Goal: Task Accomplishment & Management: Use online tool/utility

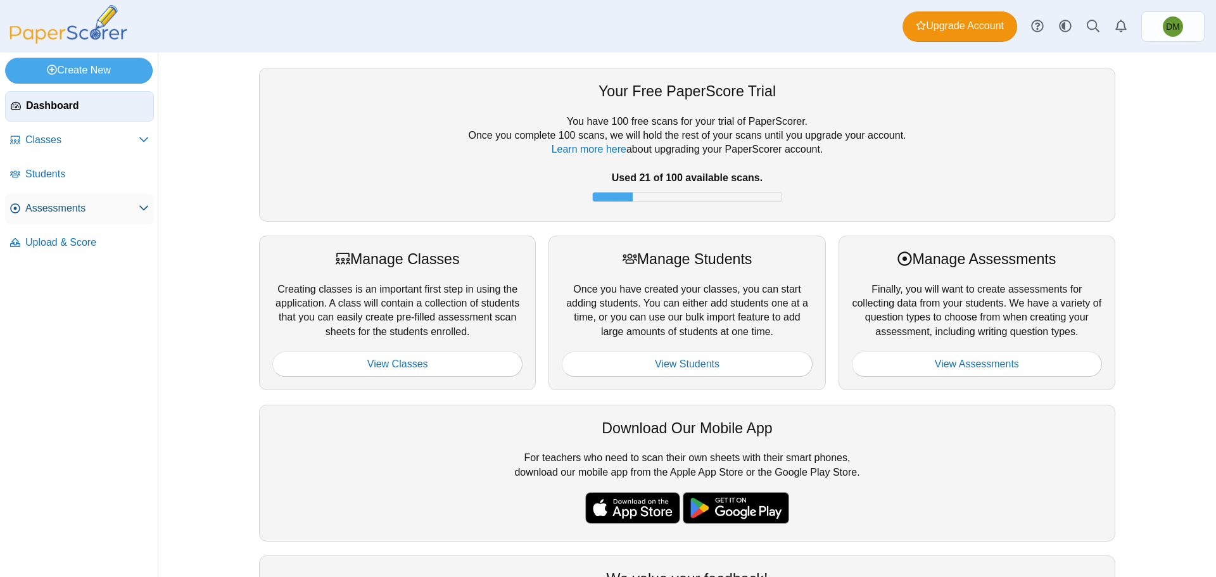
click at [80, 207] on span "Assessments" at bounding box center [81, 208] width 113 height 14
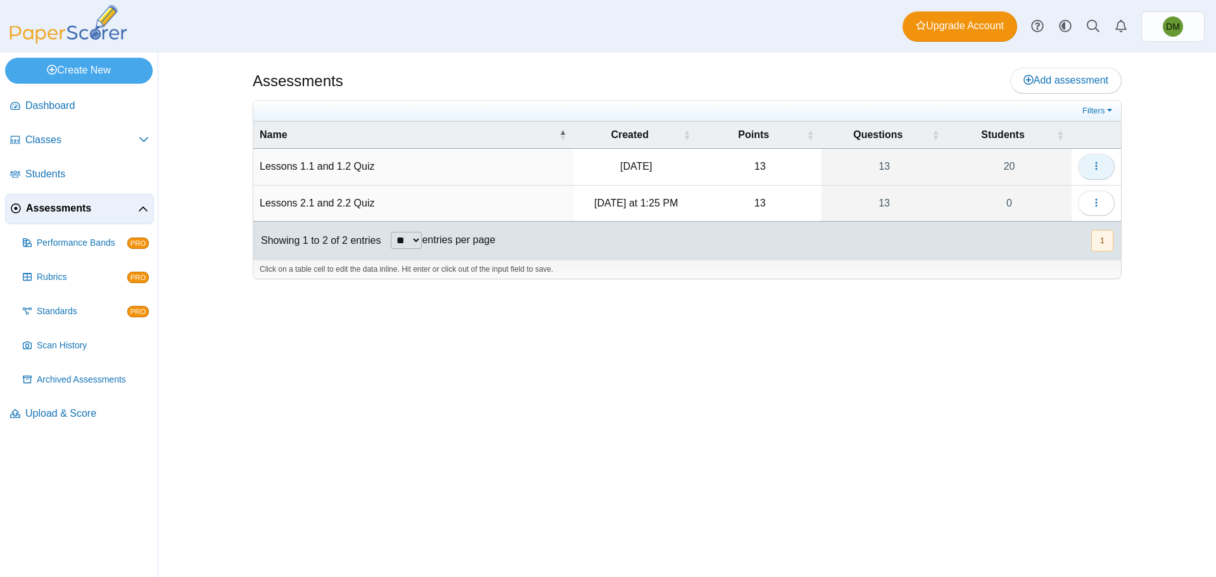
click at [1084, 163] on button "button" at bounding box center [1096, 166] width 37 height 25
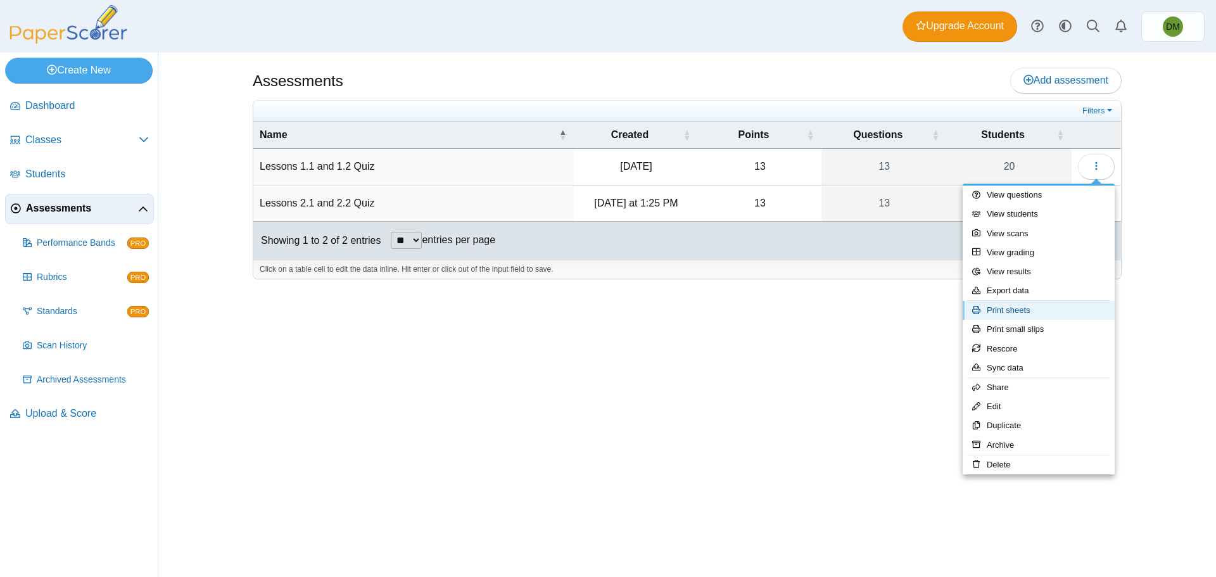
click at [1043, 310] on link "Print sheets" at bounding box center [1038, 310] width 152 height 19
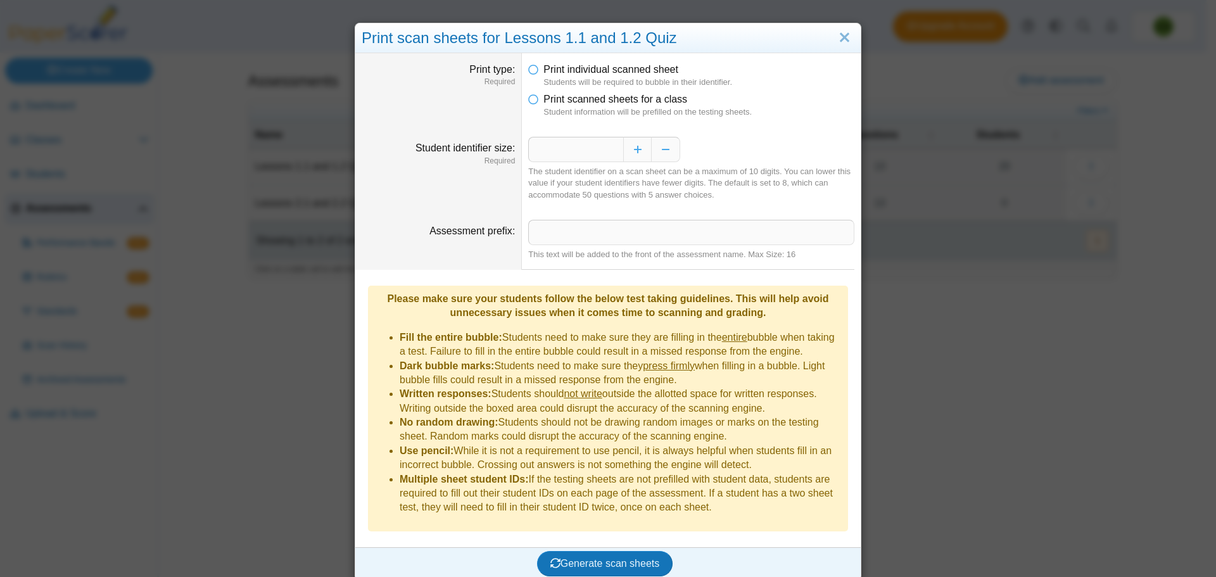
click at [536, 103] on li "Print scanned sheets for a class Student information will be prefilled on the t…" at bounding box center [691, 105] width 326 height 26
click at [530, 101] on icon at bounding box center [533, 96] width 10 height 9
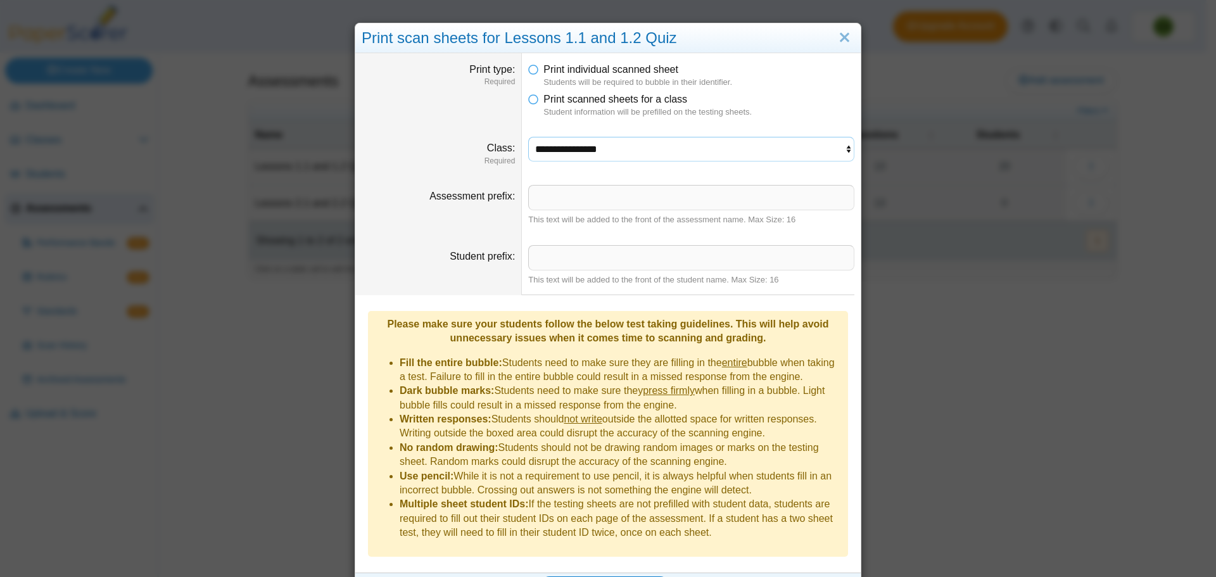
click at [648, 144] on select "**********" at bounding box center [691, 149] width 326 height 24
select select "**********"
click at [528, 137] on select "**********" at bounding box center [691, 149] width 326 height 24
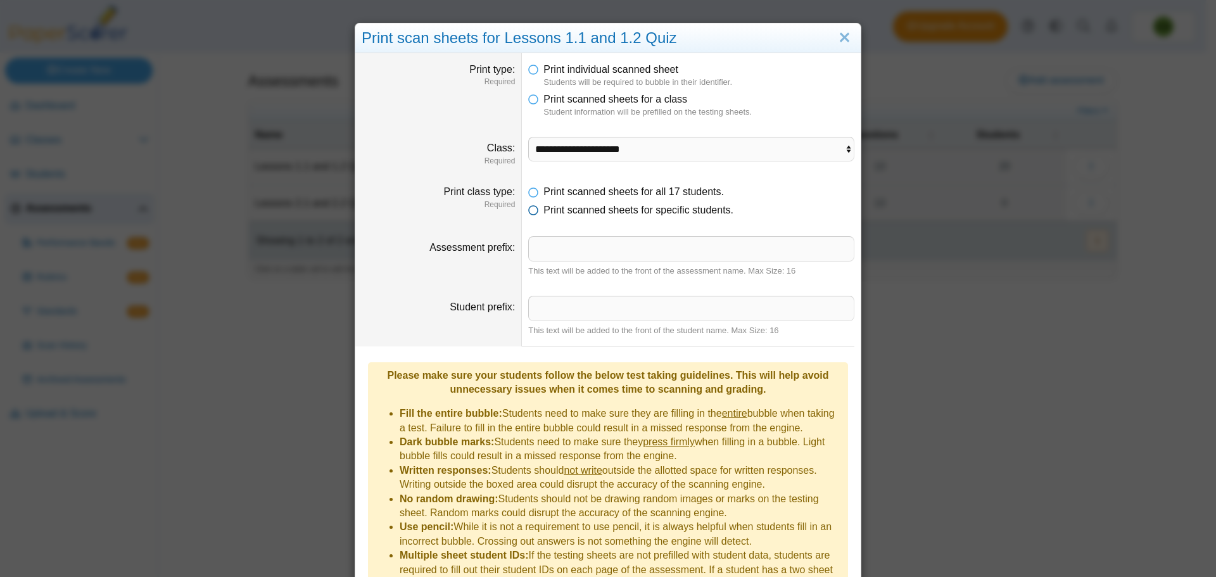
click at [553, 214] on span "Print scanned sheets for specific students." at bounding box center [638, 209] width 190 height 11
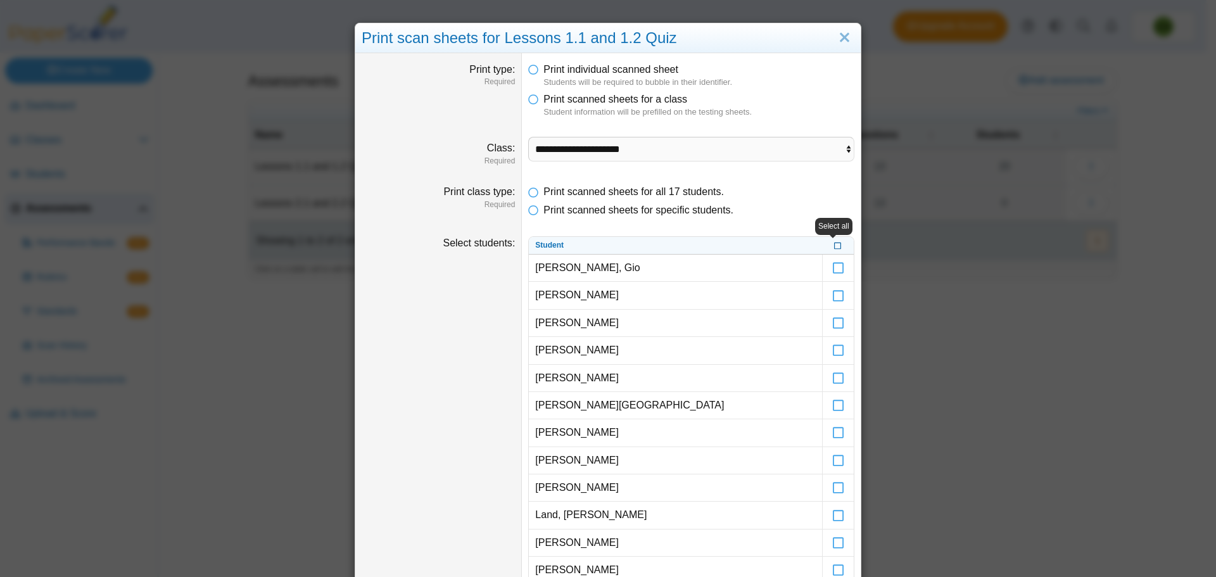
click at [834, 246] on icon at bounding box center [838, 244] width 8 height 7
click at [835, 432] on icon at bounding box center [838, 426] width 13 height 11
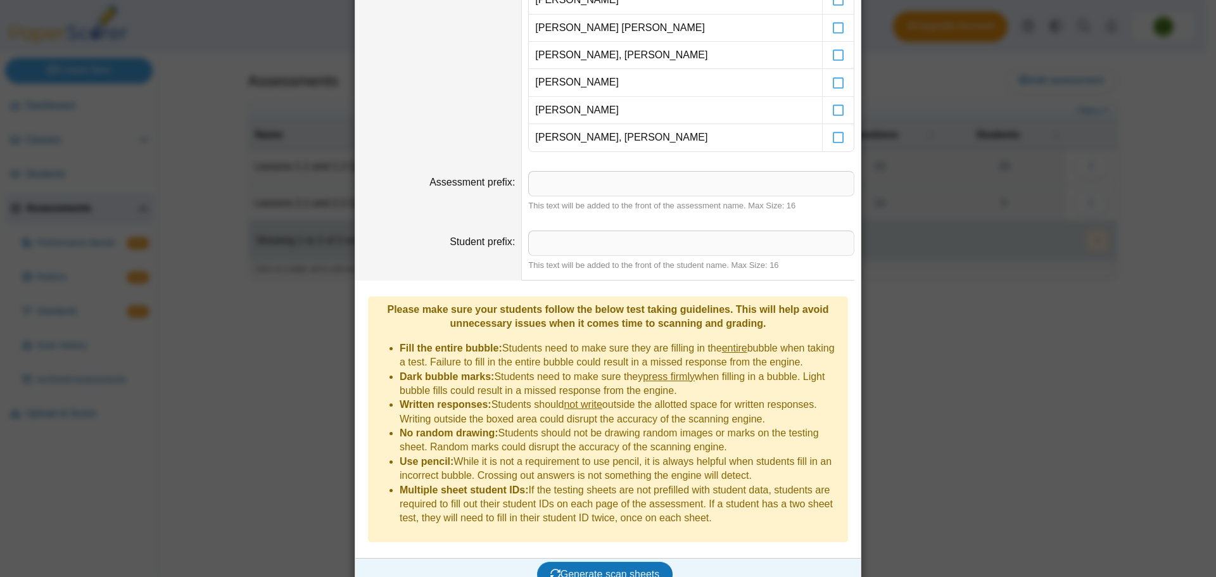
scroll to position [570, 0]
click at [595, 568] on span "Generate scan sheets" at bounding box center [605, 573] width 110 height 11
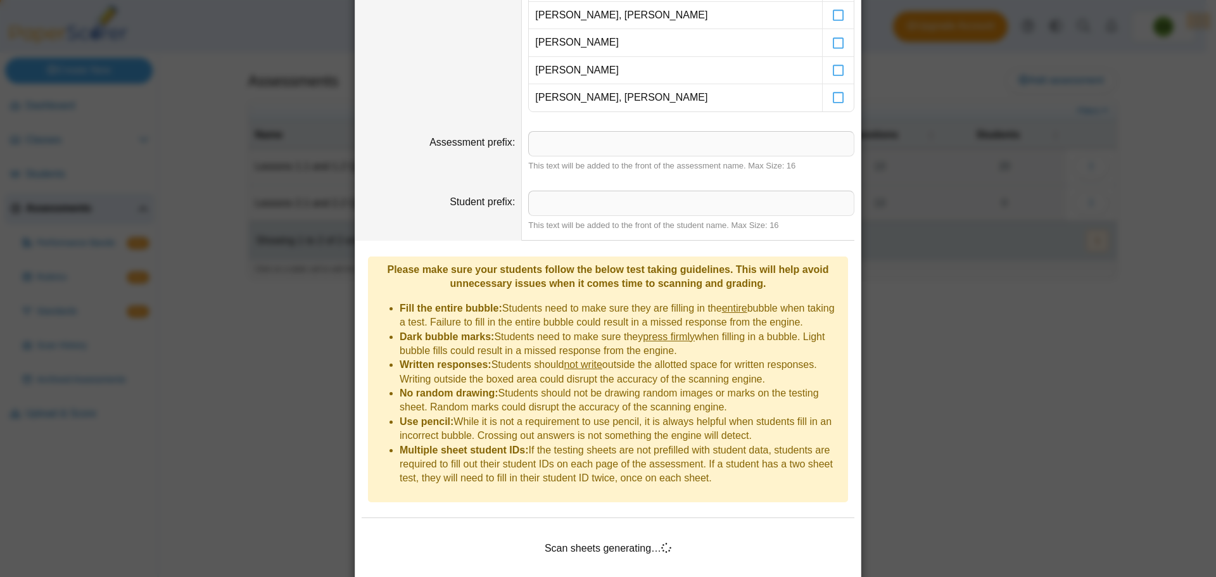
scroll to position [632, 0]
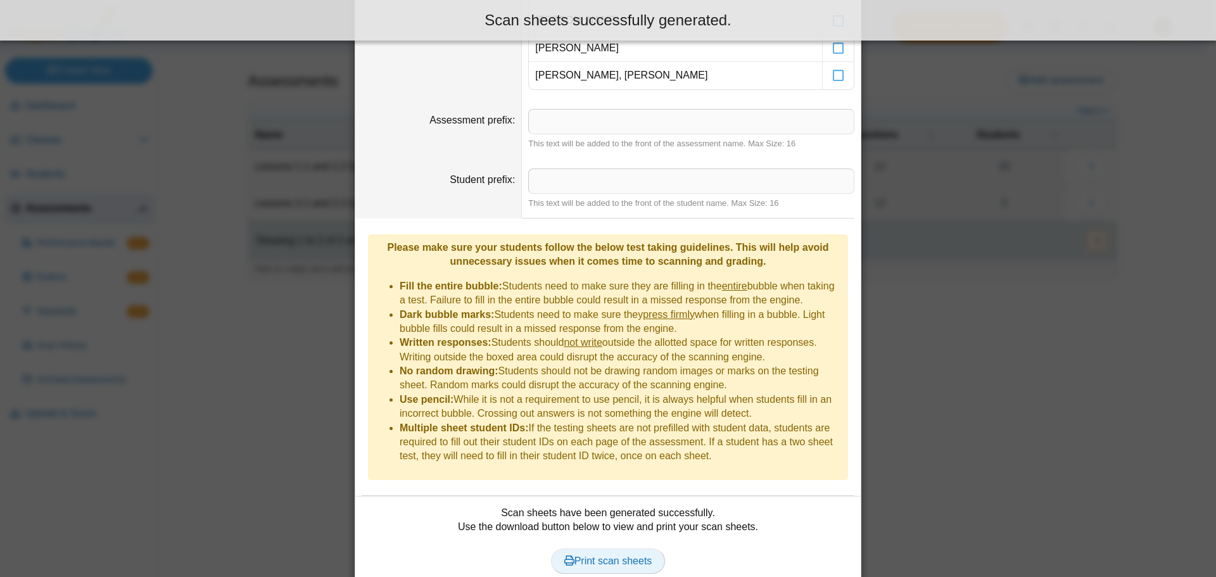
click at [608, 555] on span "Print scan sheets" at bounding box center [608, 560] width 88 height 11
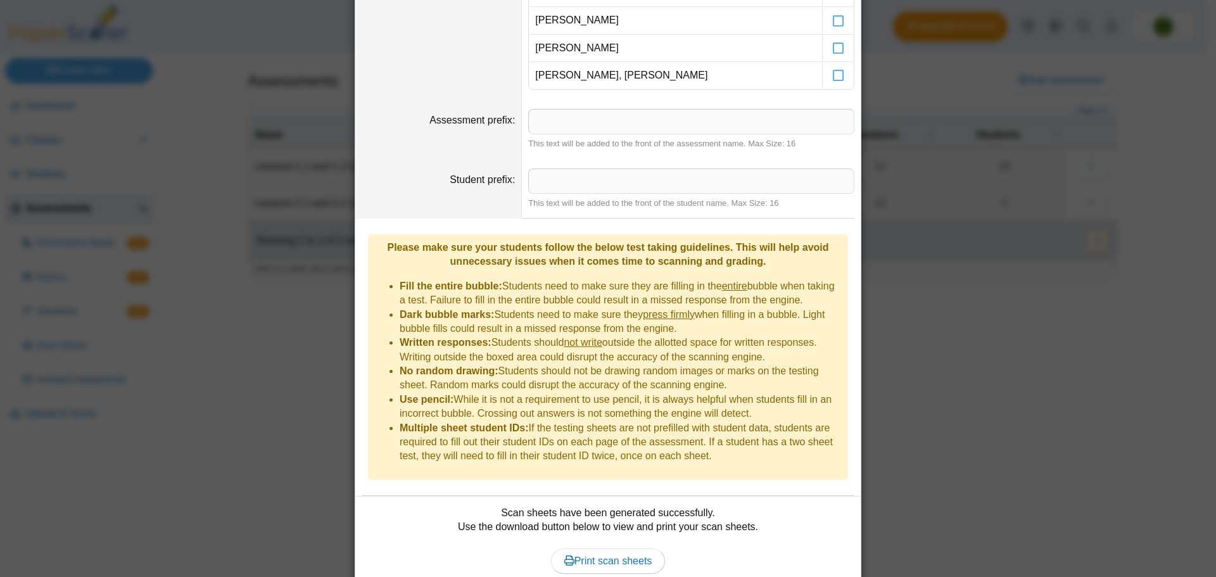
click at [931, 175] on div "**********" at bounding box center [608, 288] width 1216 height 577
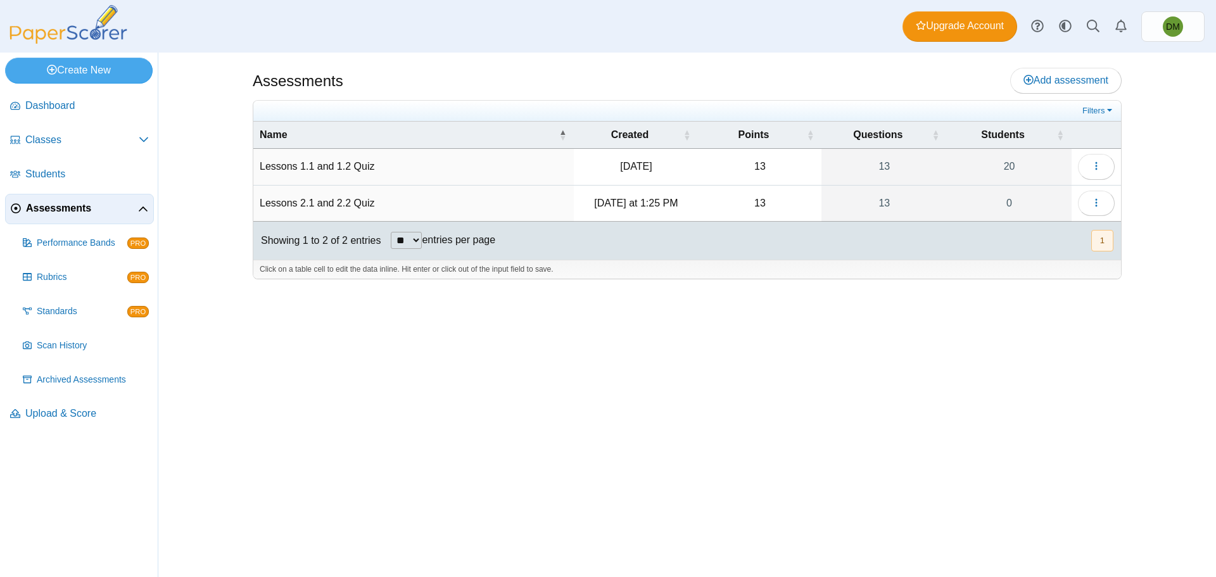
click at [546, 364] on div "Assessments Add assessment 13" at bounding box center [687, 315] width 950 height 524
click at [677, 56] on div "Assessments Add assessment 13" at bounding box center [687, 315] width 950 height 524
click at [74, 175] on span "Students" at bounding box center [86, 174] width 123 height 14
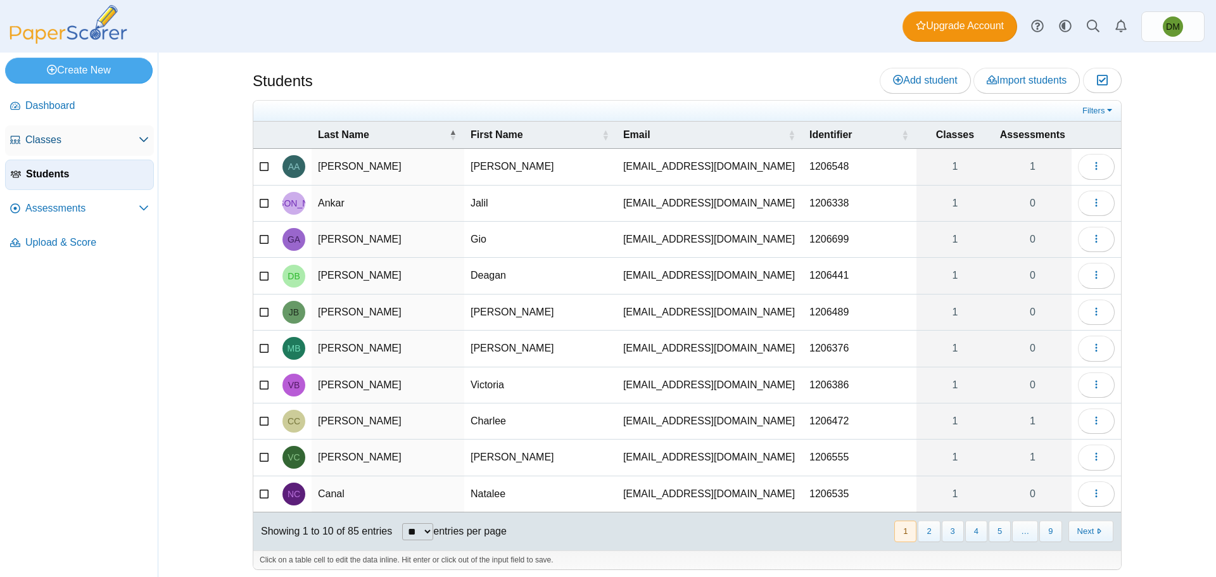
click at [101, 144] on span "Classes" at bounding box center [81, 140] width 113 height 14
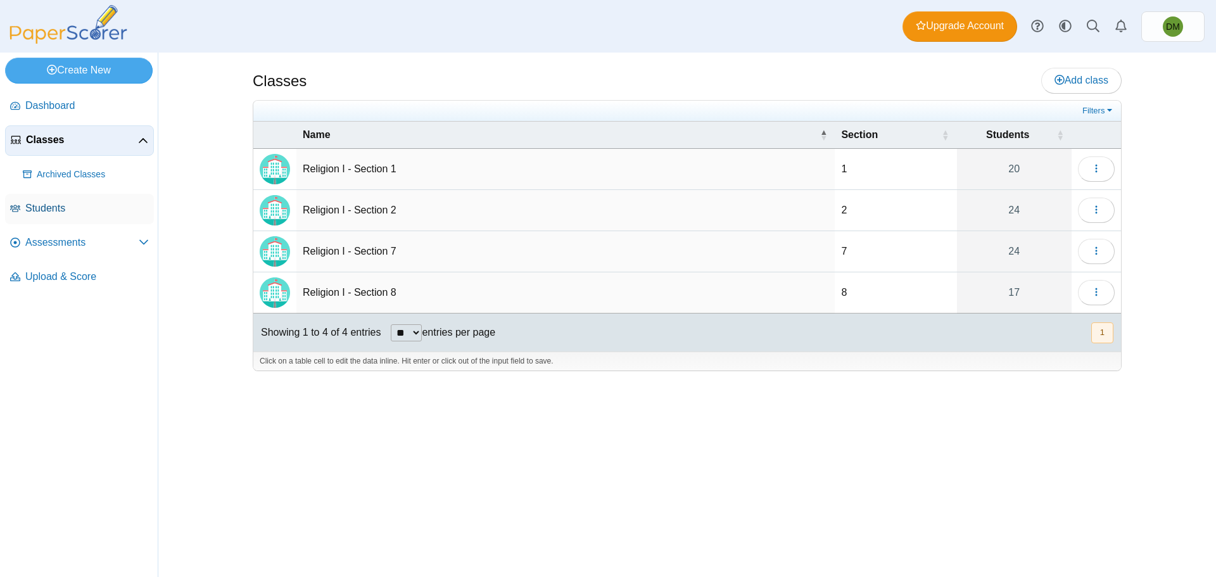
click at [116, 202] on span "Students" at bounding box center [86, 208] width 123 height 14
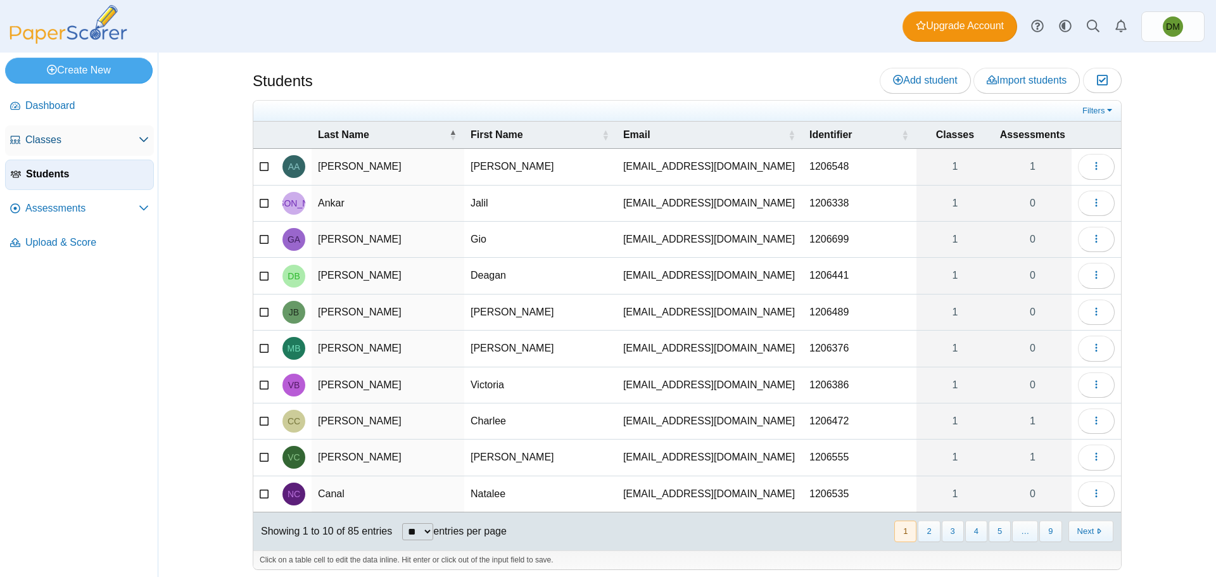
click at [118, 147] on link "Classes" at bounding box center [79, 140] width 149 height 30
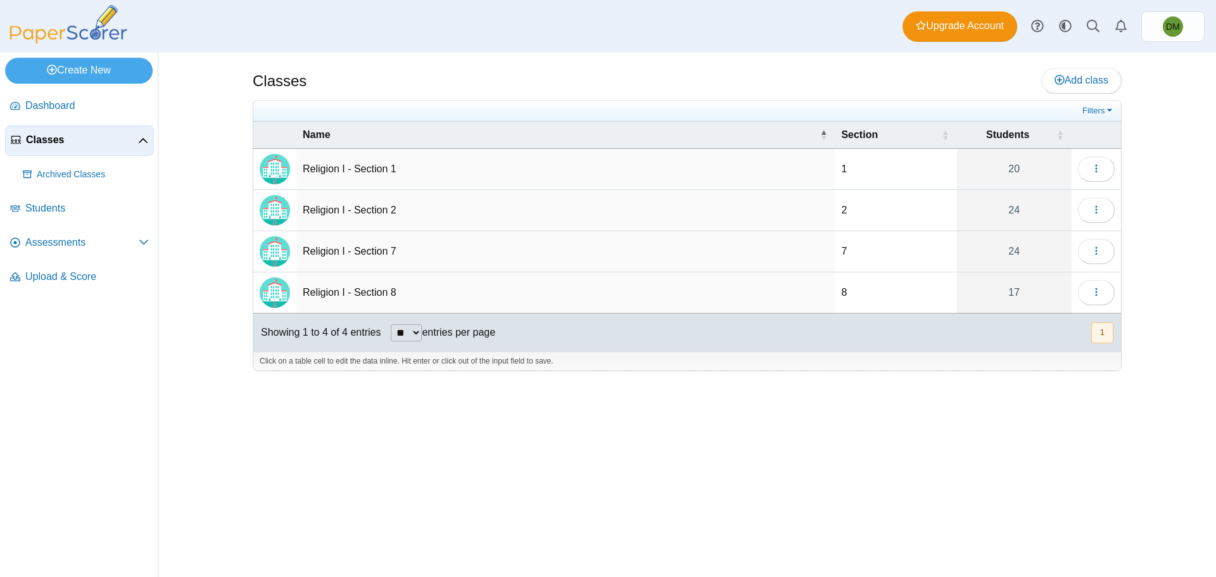
click at [1151, 276] on div "Classes Add class Filters 1 20" at bounding box center [687, 315] width 950 height 524
click at [1083, 296] on button "button" at bounding box center [1096, 292] width 37 height 25
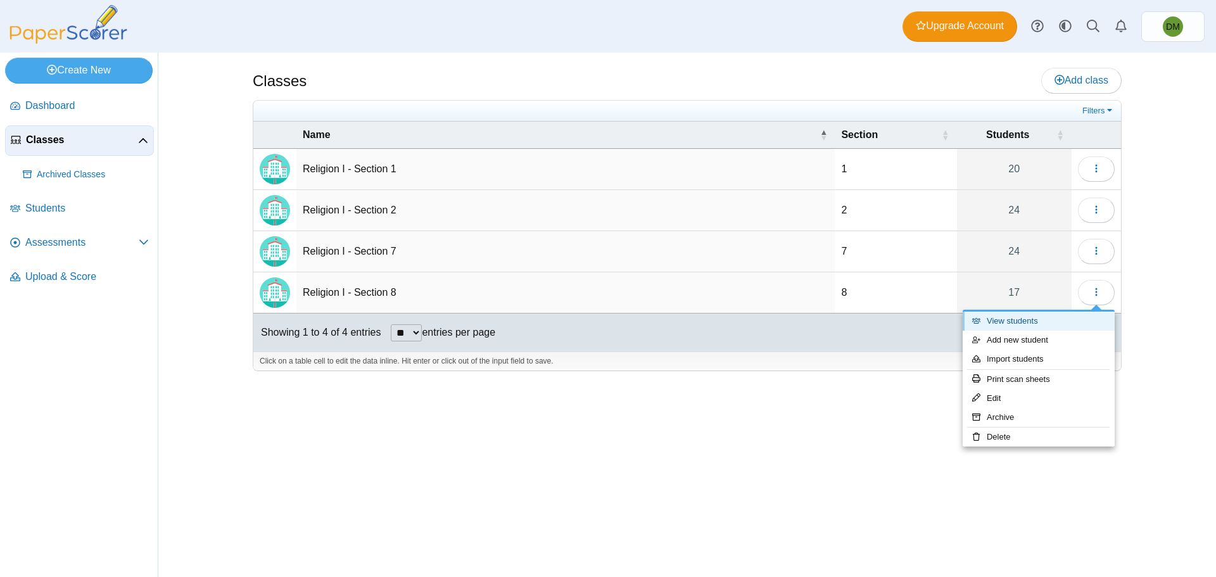
click at [1059, 320] on link "View students" at bounding box center [1038, 320] width 152 height 19
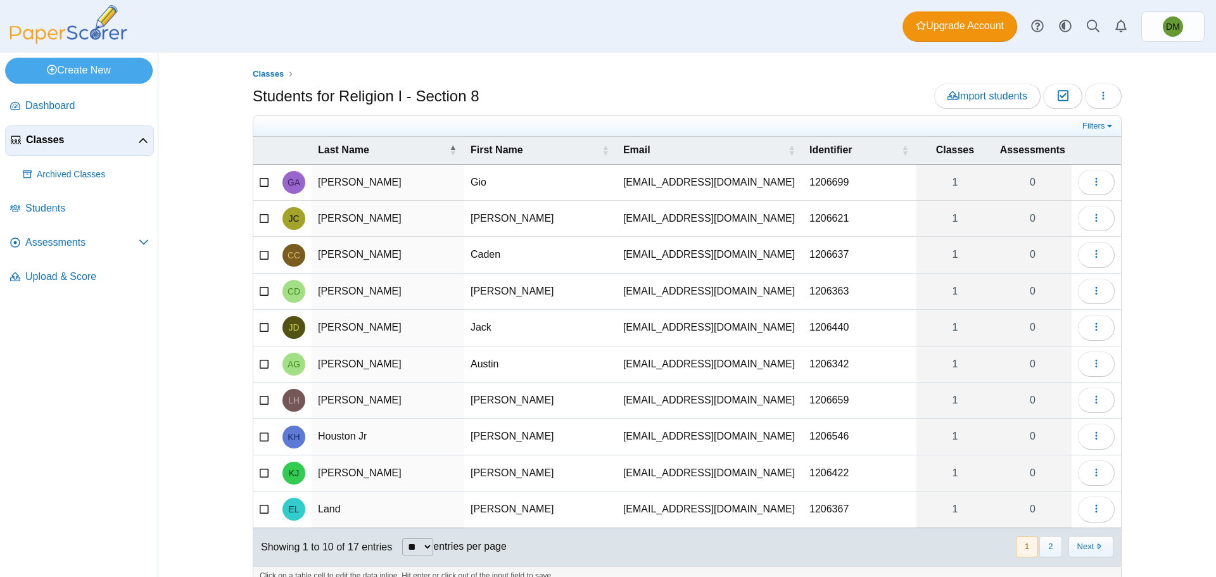
click at [469, 401] on td "Lydia" at bounding box center [540, 400] width 153 height 36
type input "*"
type input "***"
click at [159, 426] on div "Classes Students for Religion I - Section 8 Import students Moderation 0 Loadin…" at bounding box center [686, 315] width 1057 height 524
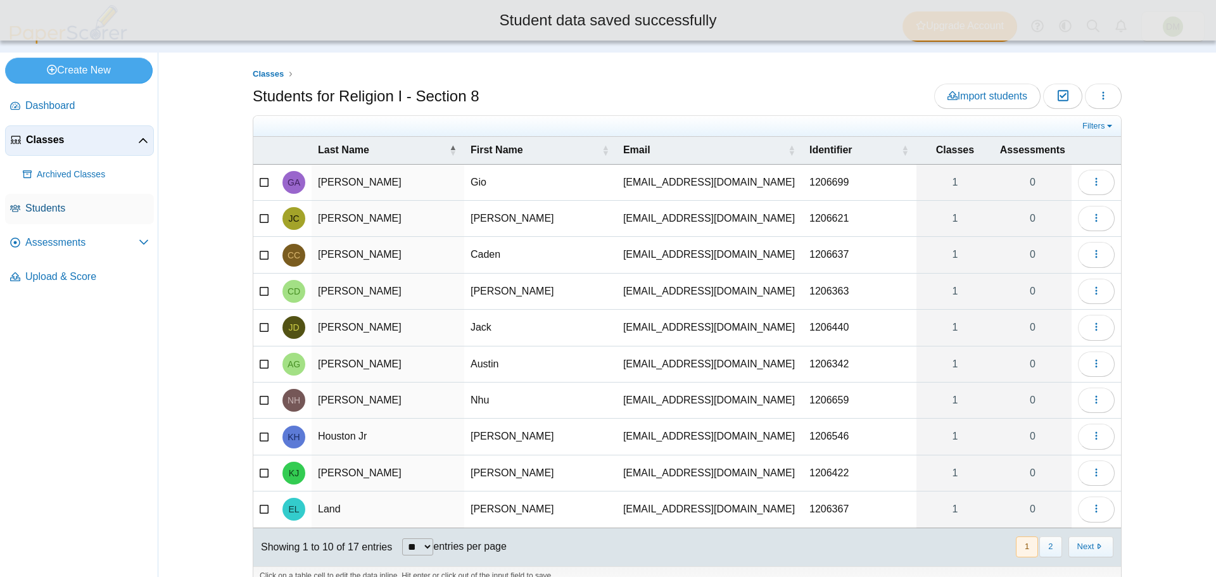
click at [67, 216] on link "Students" at bounding box center [79, 209] width 149 height 30
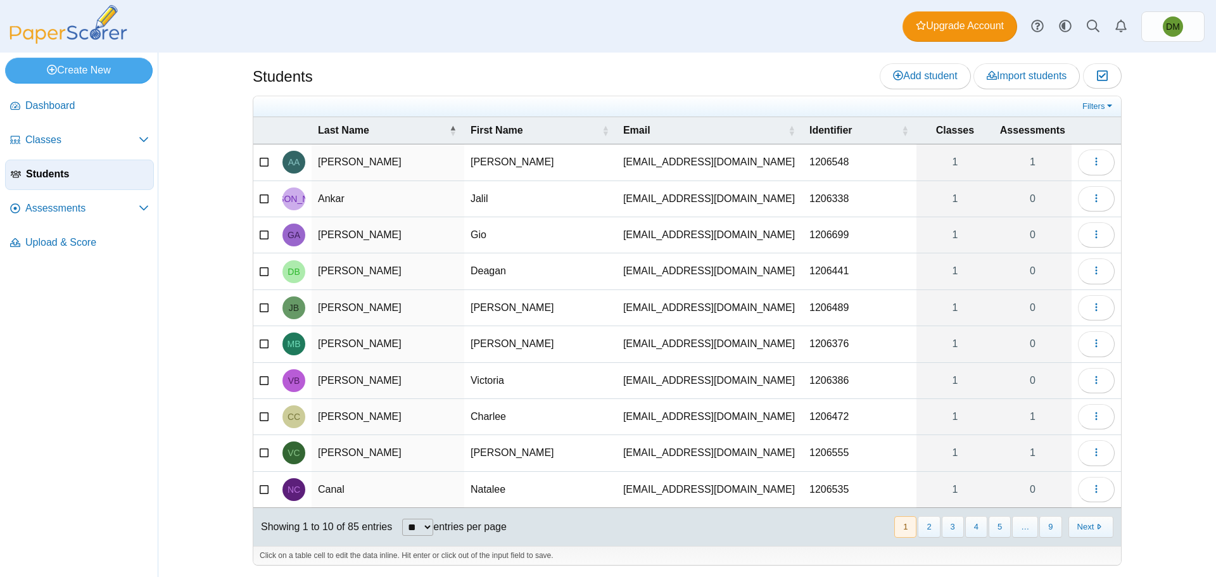
scroll to position [5, 0]
click at [1097, 531] on button "Next" at bounding box center [1090, 525] width 45 height 21
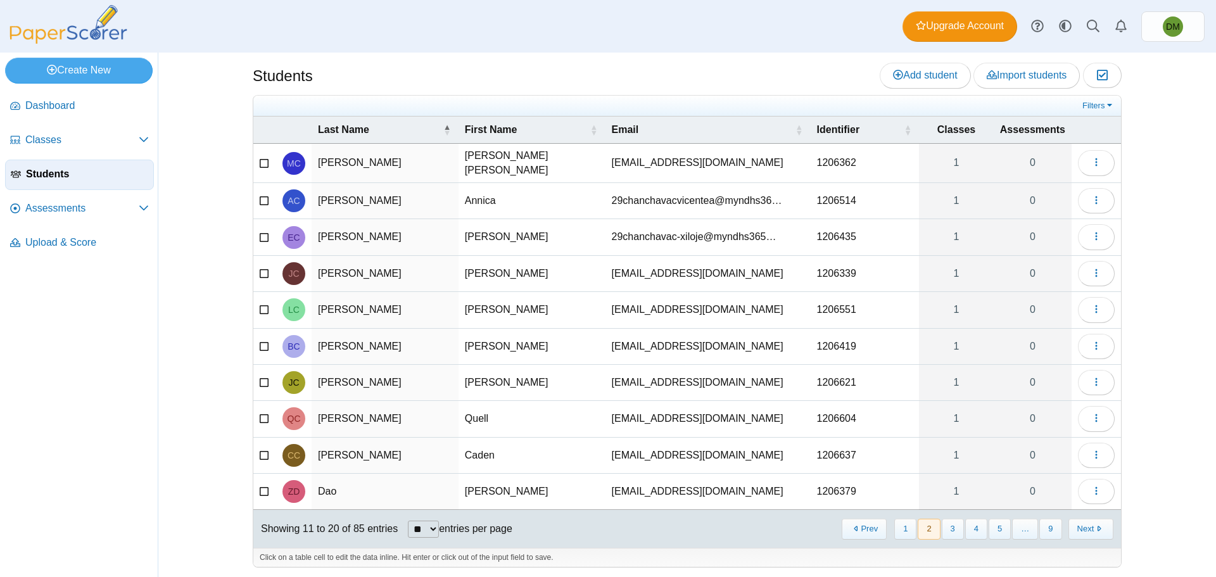
click at [1097, 531] on button "Next" at bounding box center [1090, 529] width 45 height 21
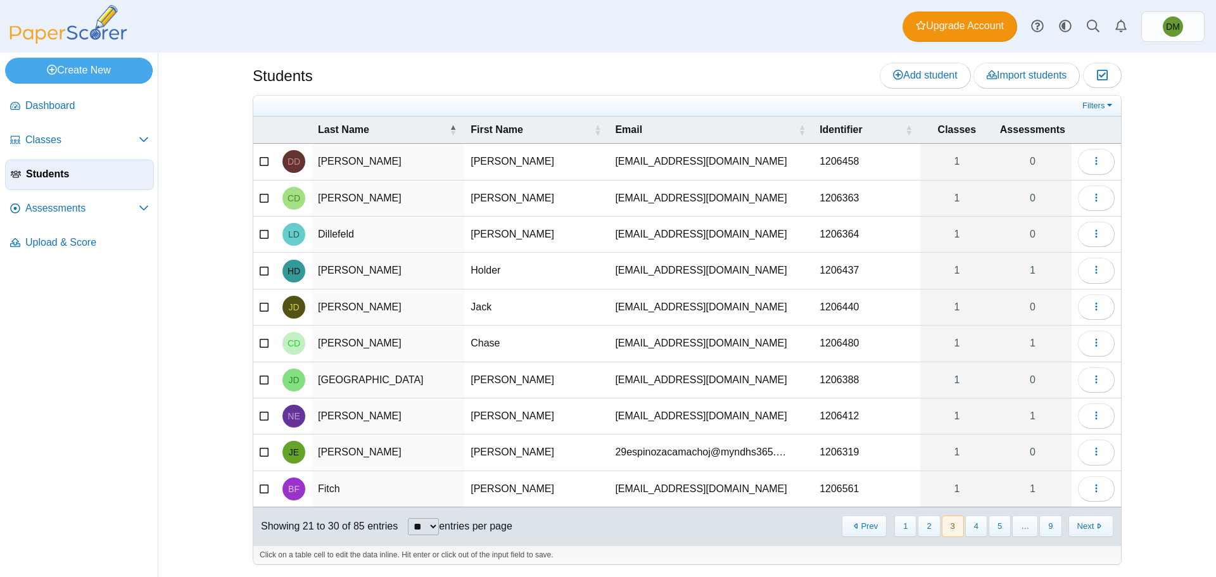
click at [1097, 531] on button "Next" at bounding box center [1090, 525] width 45 height 21
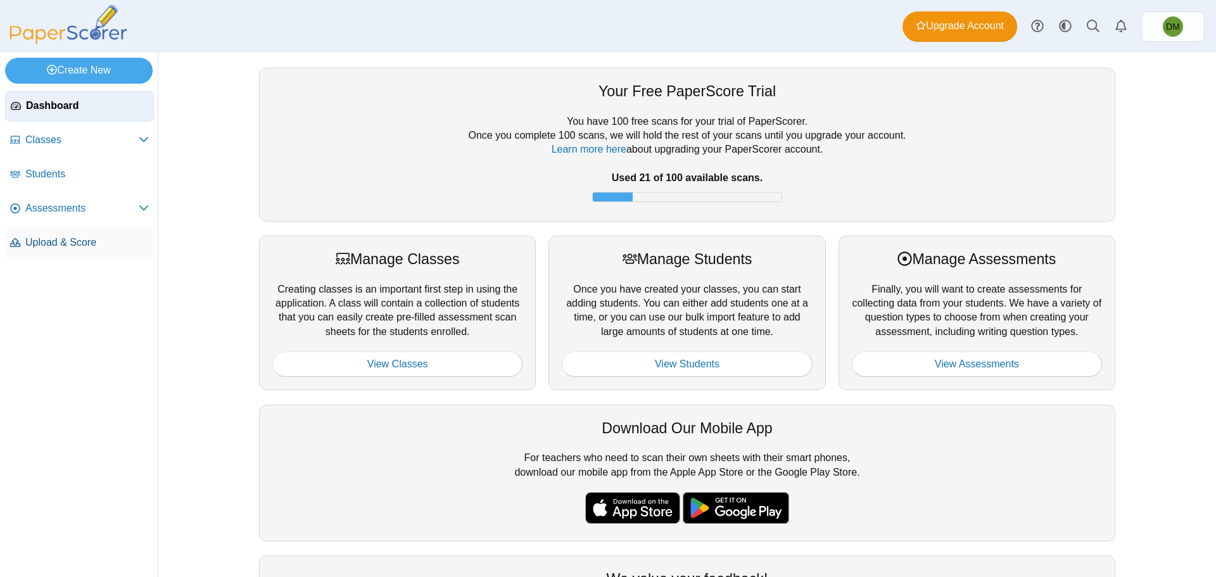
click at [92, 238] on span "Upload & Score" at bounding box center [86, 243] width 123 height 14
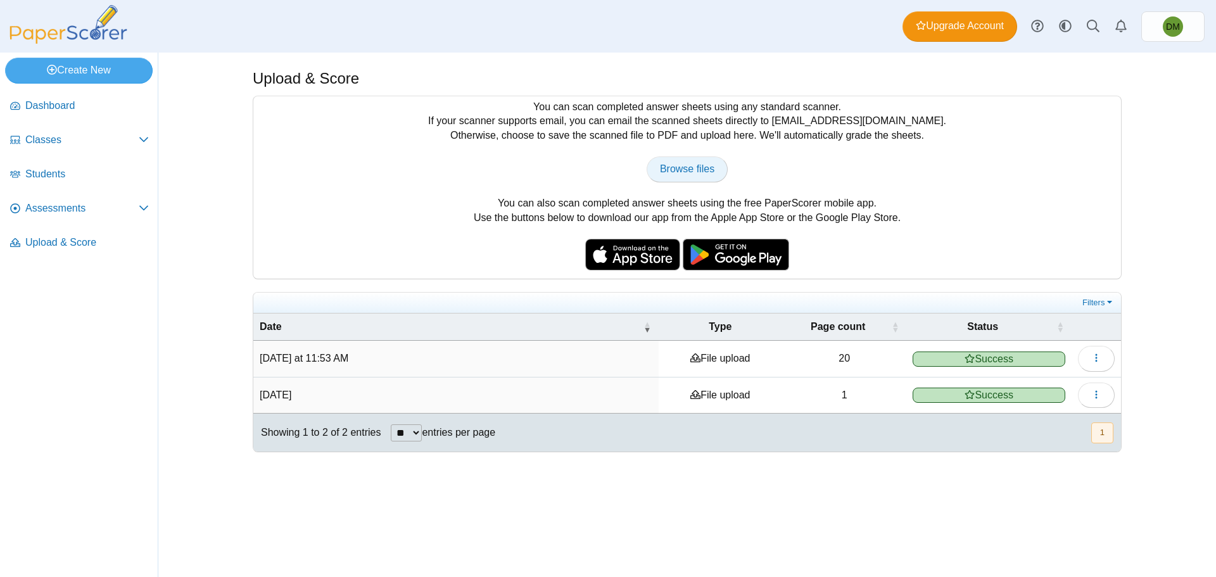
click at [705, 176] on link "Browse files" at bounding box center [686, 168] width 81 height 25
type input "**********"
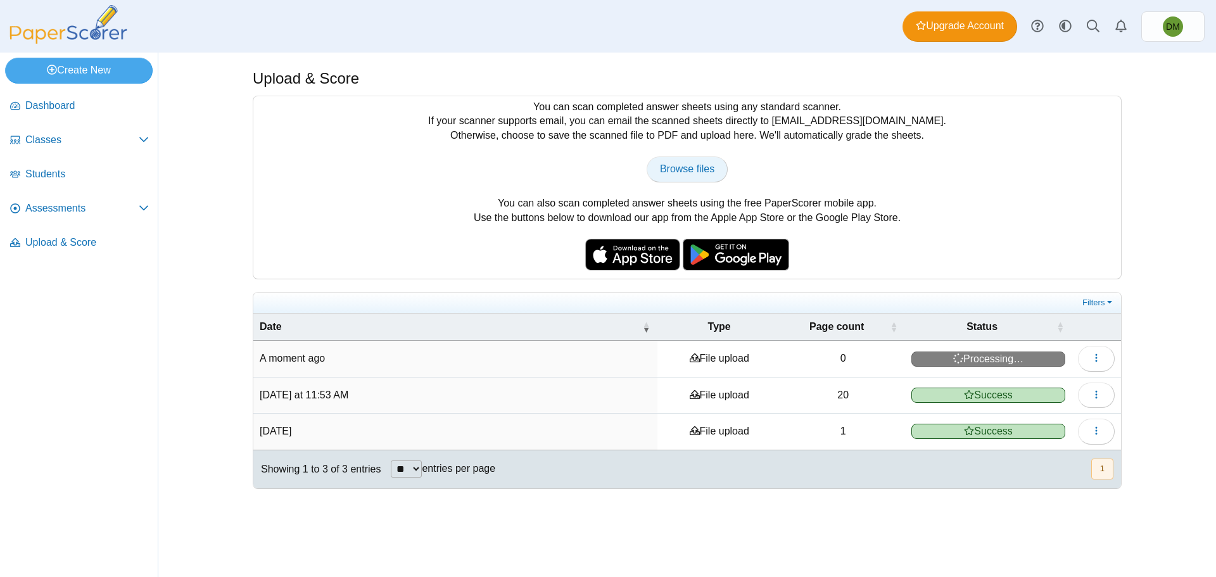
click at [691, 167] on span "Browse files" at bounding box center [687, 168] width 54 height 11
type input "**********"
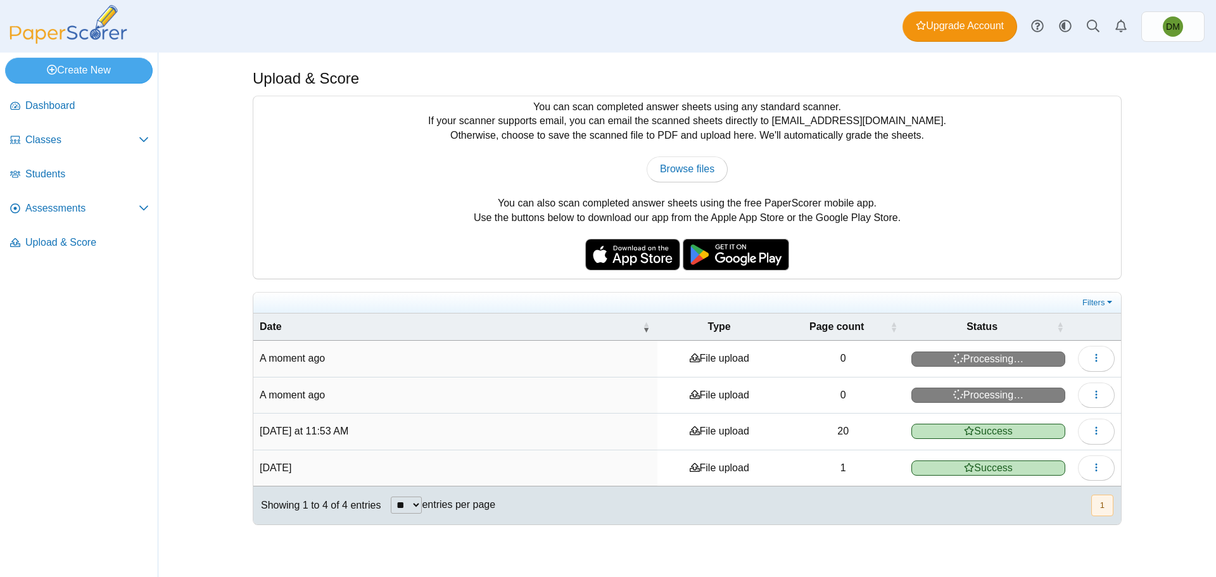
click at [477, 218] on div "You can scan completed answer sheets using any standard scanner. If your scanne…" at bounding box center [686, 187] width 867 height 182
click at [501, 210] on div "You can scan completed answer sheets using any standard scanner. If your scanne…" at bounding box center [686, 187] width 867 height 182
click at [465, 169] on div "Browse files There was a problem with the uploaded file.... Please try again...…" at bounding box center [687, 168] width 855 height 25
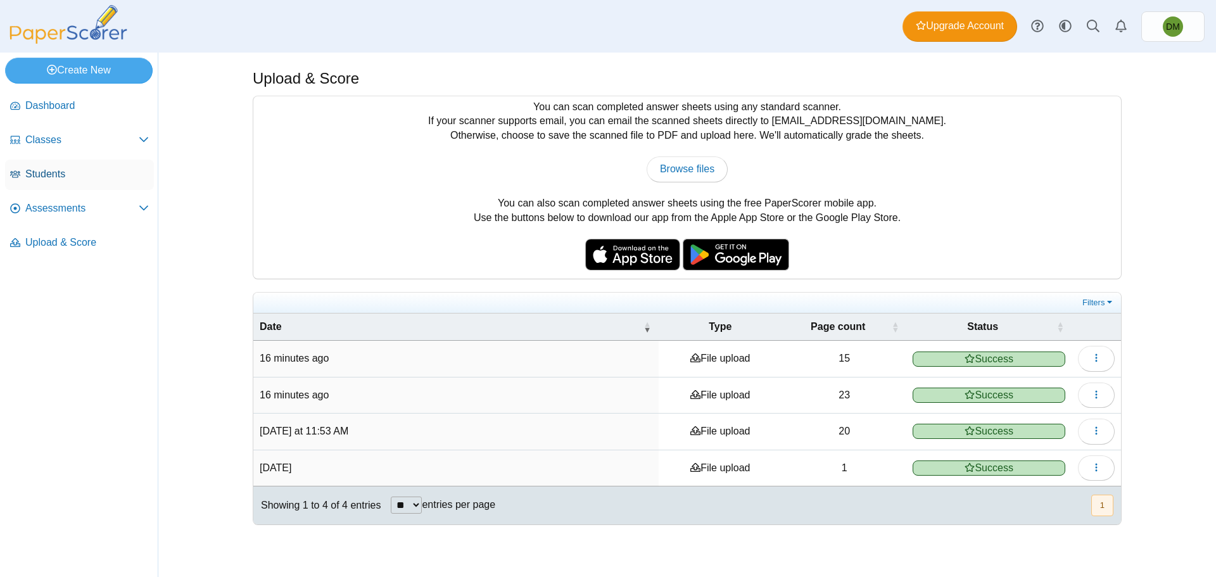
click at [99, 172] on span "Students" at bounding box center [86, 174] width 123 height 14
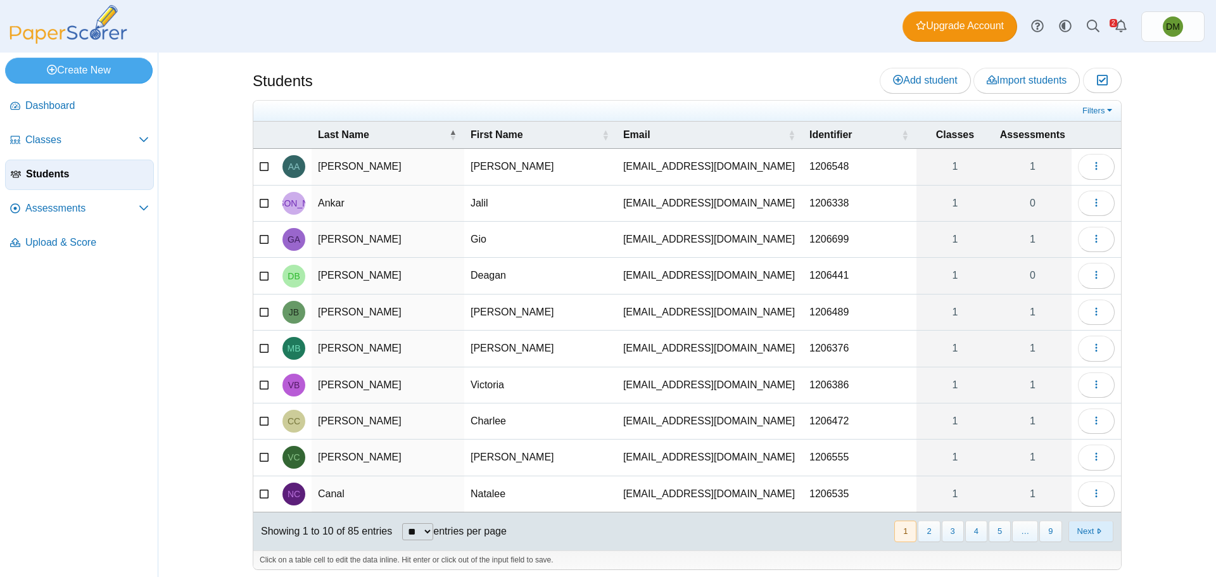
click at [1075, 527] on button "Next" at bounding box center [1090, 530] width 45 height 21
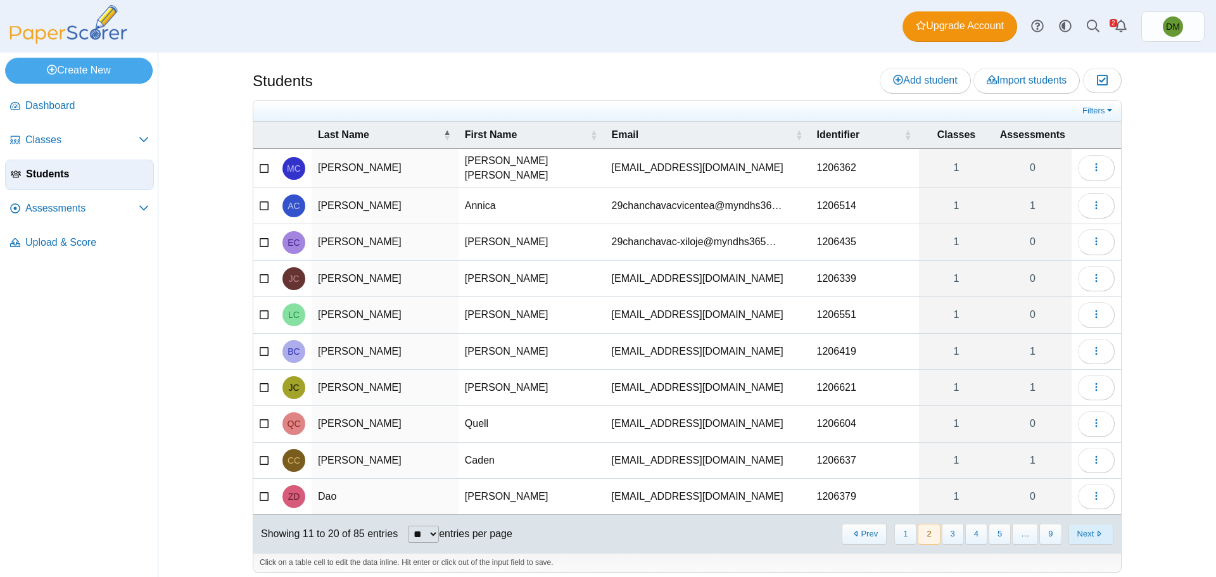
click at [1071, 525] on button "Next" at bounding box center [1090, 534] width 45 height 21
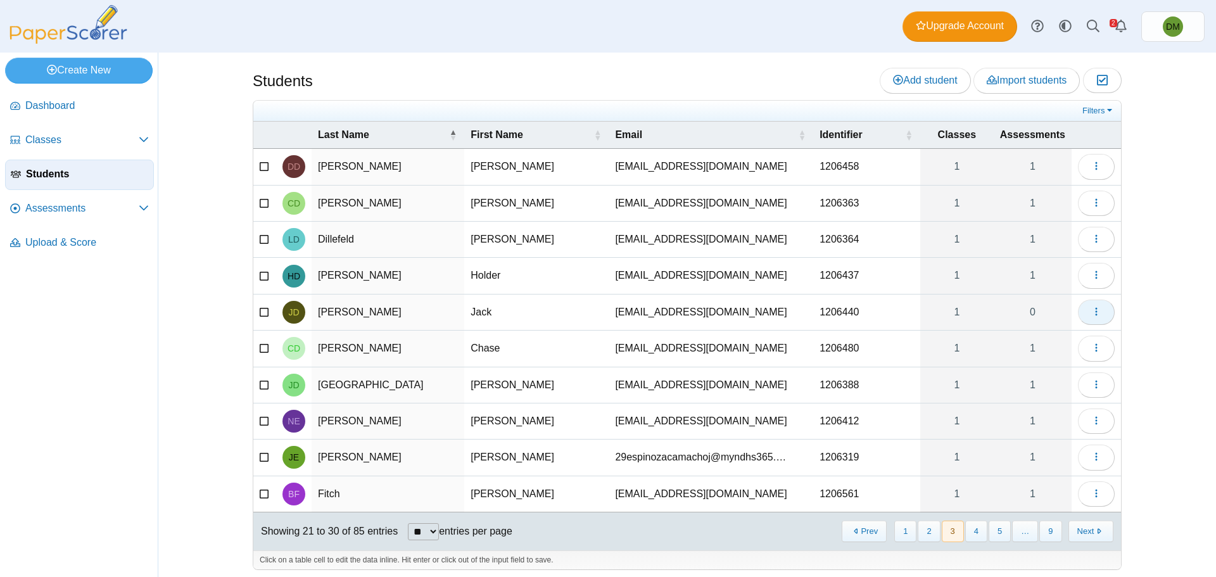
click at [1091, 316] on icon "button" at bounding box center [1096, 311] width 10 height 10
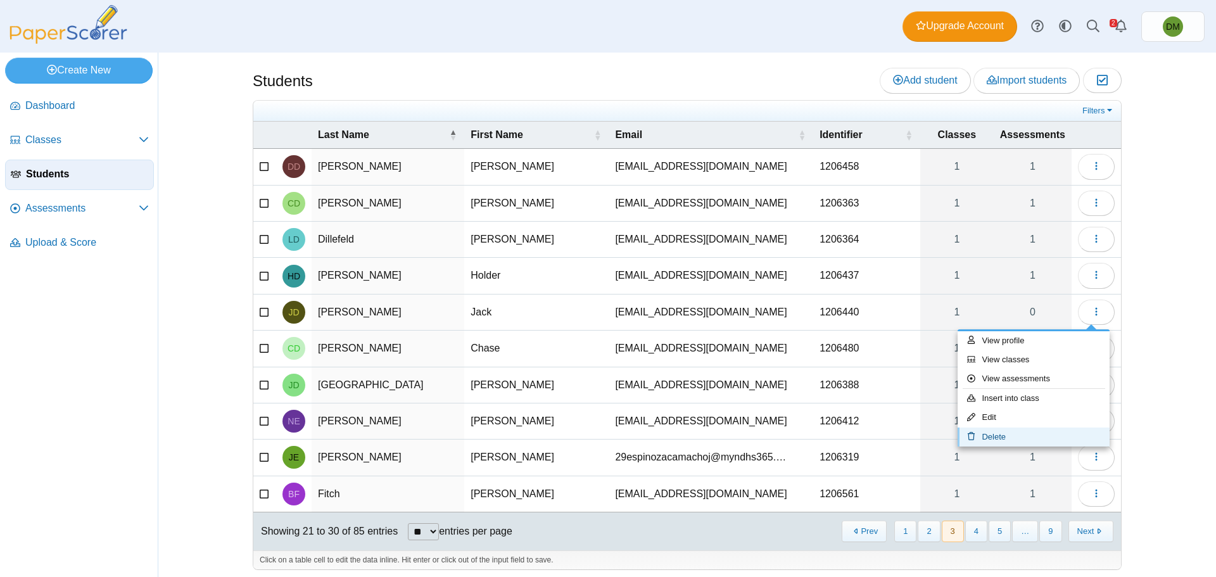
click at [1017, 436] on link "Delete" at bounding box center [1033, 436] width 152 height 19
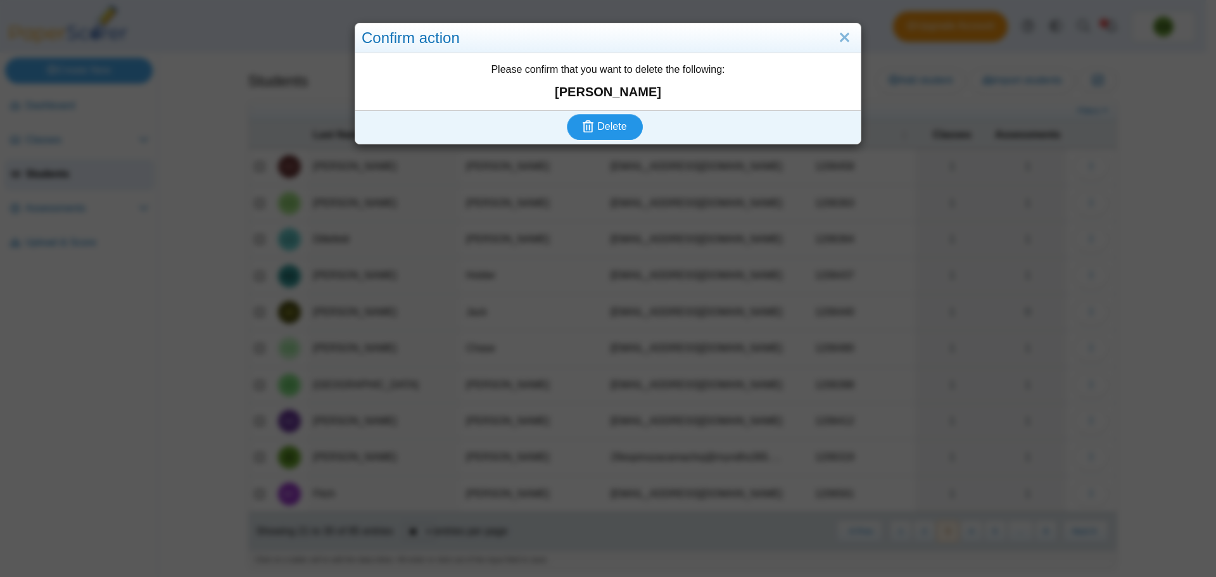
click at [607, 127] on span "Delete" at bounding box center [611, 126] width 29 height 11
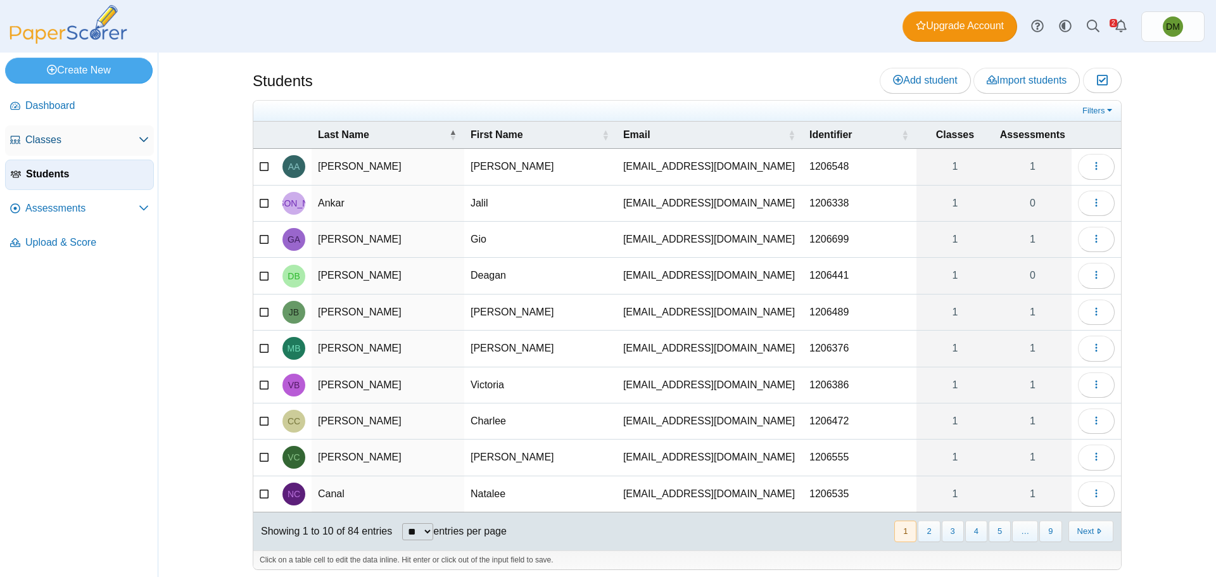
click at [80, 138] on span "Classes" at bounding box center [81, 140] width 113 height 14
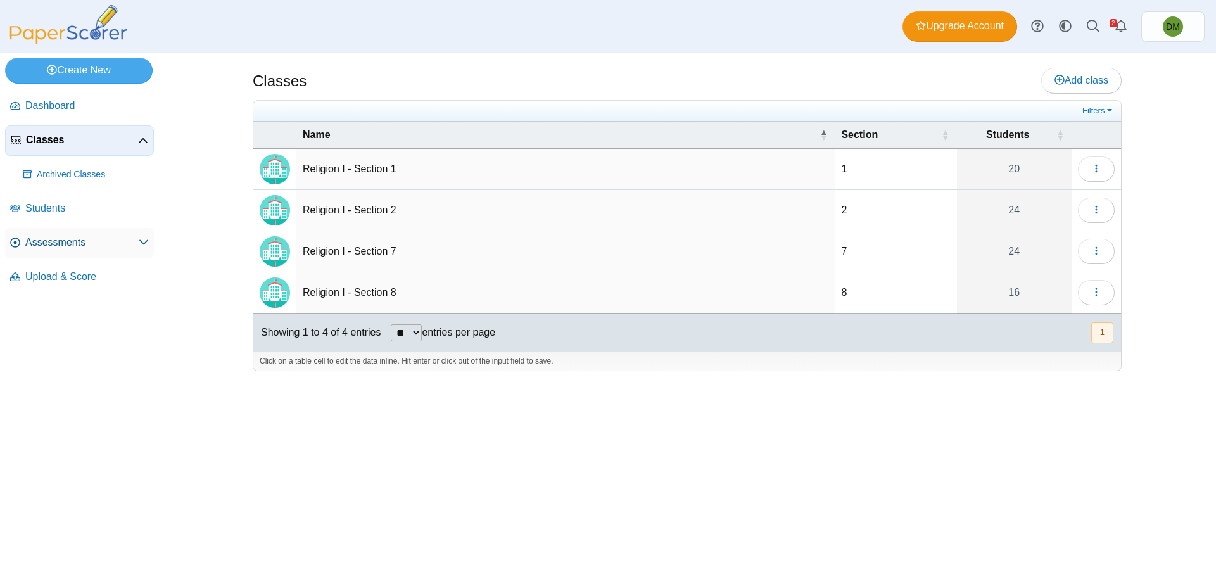
click at [82, 241] on span "Assessments" at bounding box center [81, 243] width 113 height 14
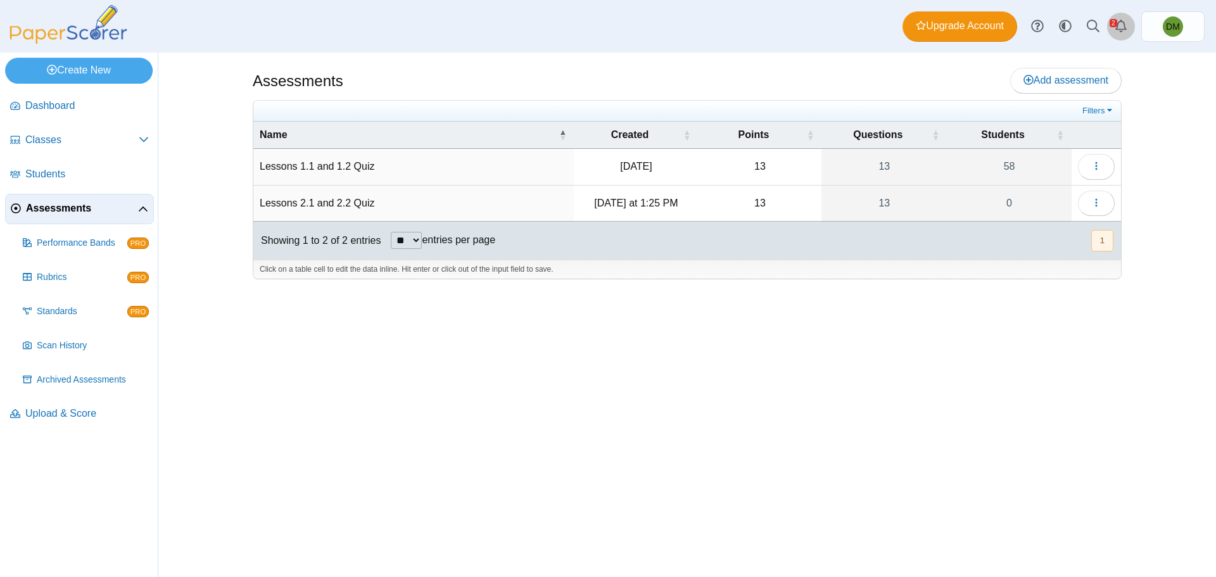
click at [1121, 28] on icon "Alerts" at bounding box center [1120, 26] width 13 height 13
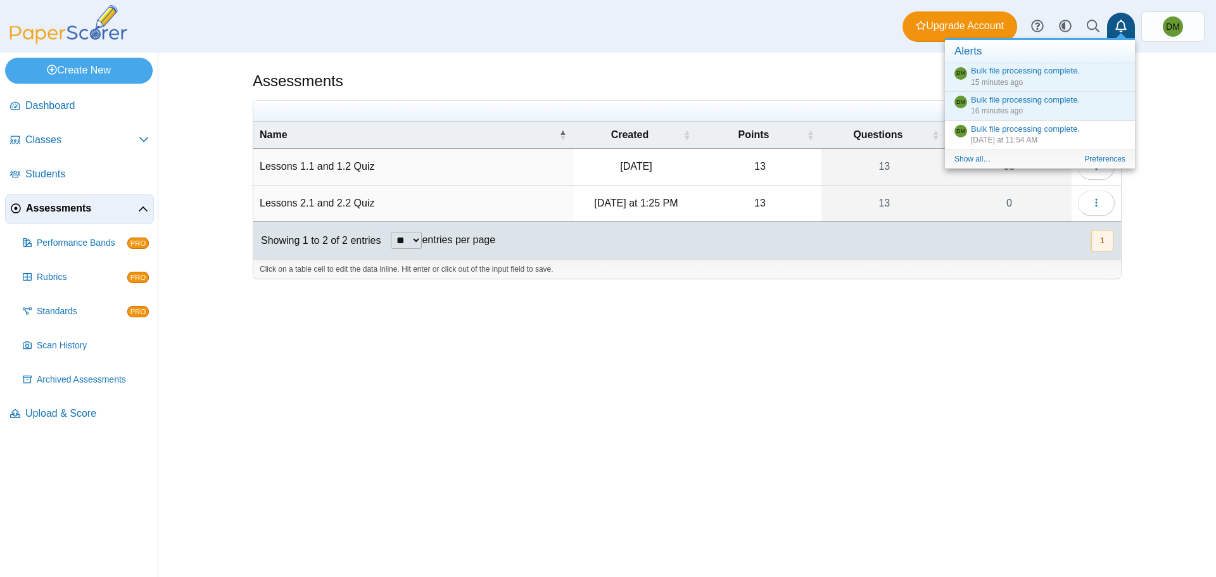
click at [1185, 101] on div "Assessments Add assessment Filters" at bounding box center [686, 315] width 1057 height 524
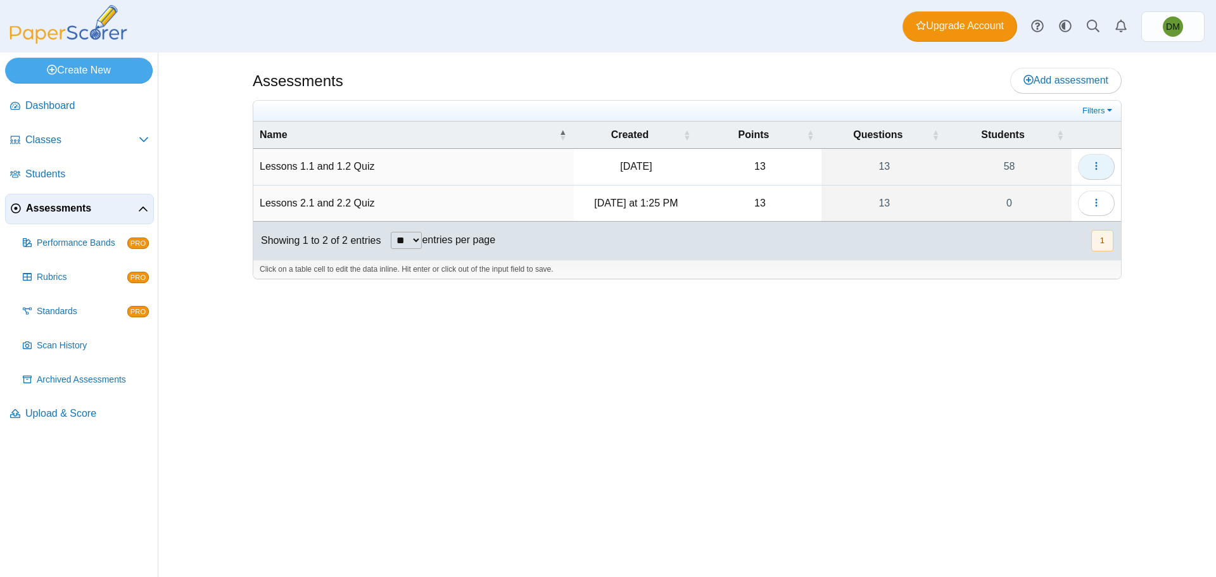
click at [1105, 163] on button "button" at bounding box center [1096, 166] width 37 height 25
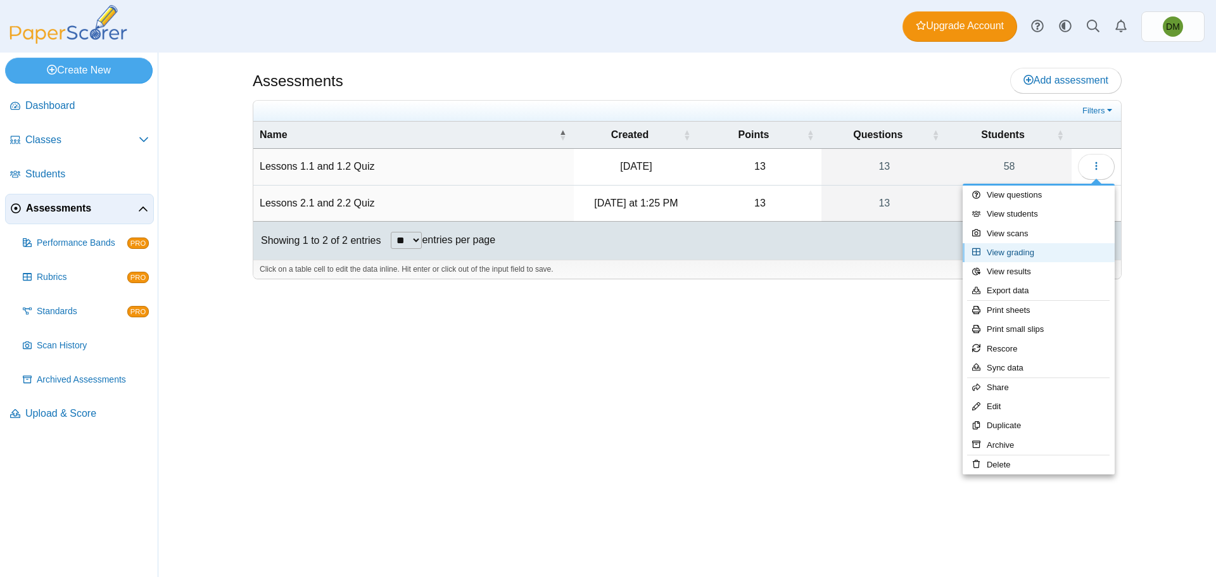
click at [1031, 256] on link "View grading" at bounding box center [1038, 252] width 152 height 19
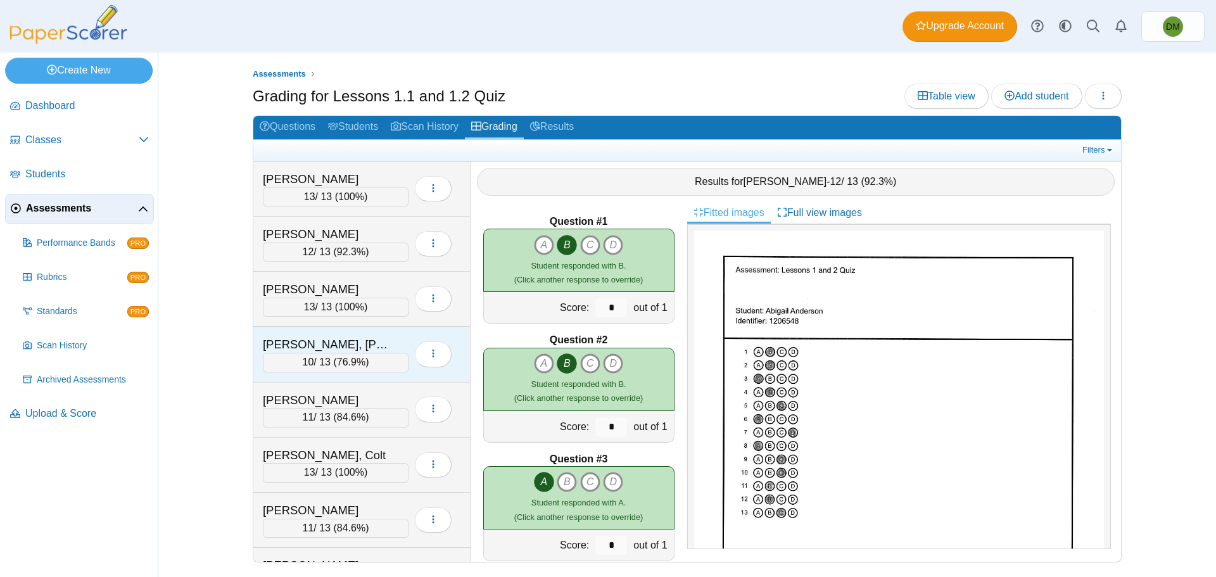
scroll to position [2230, 0]
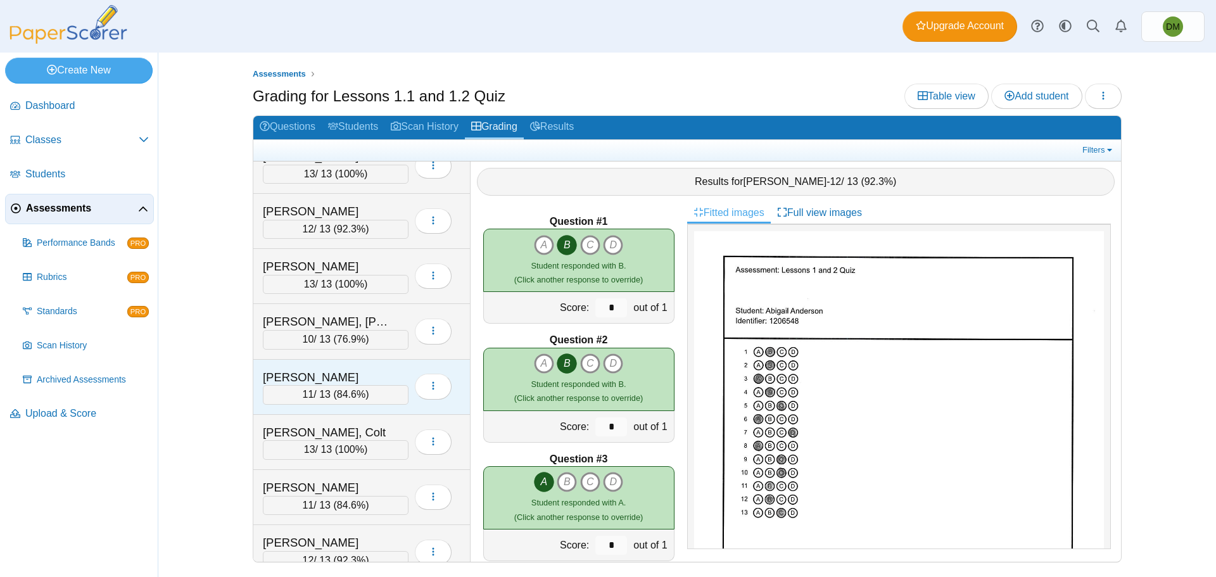
click at [366, 396] on div "11 / 13 ( 84.6% )" at bounding box center [336, 394] width 146 height 19
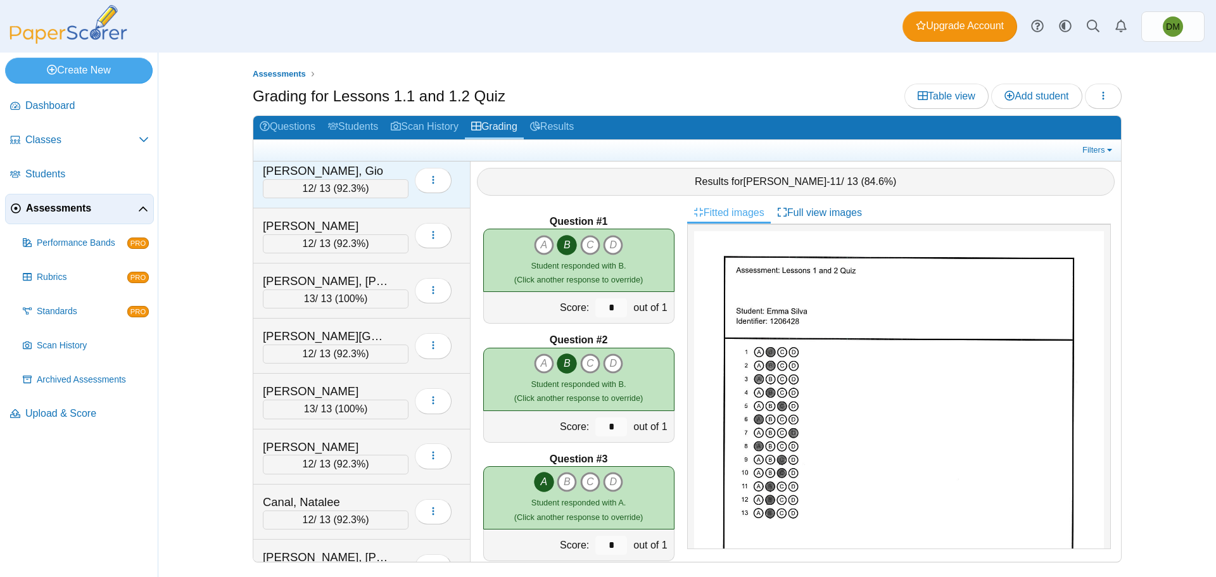
scroll to position [0, 0]
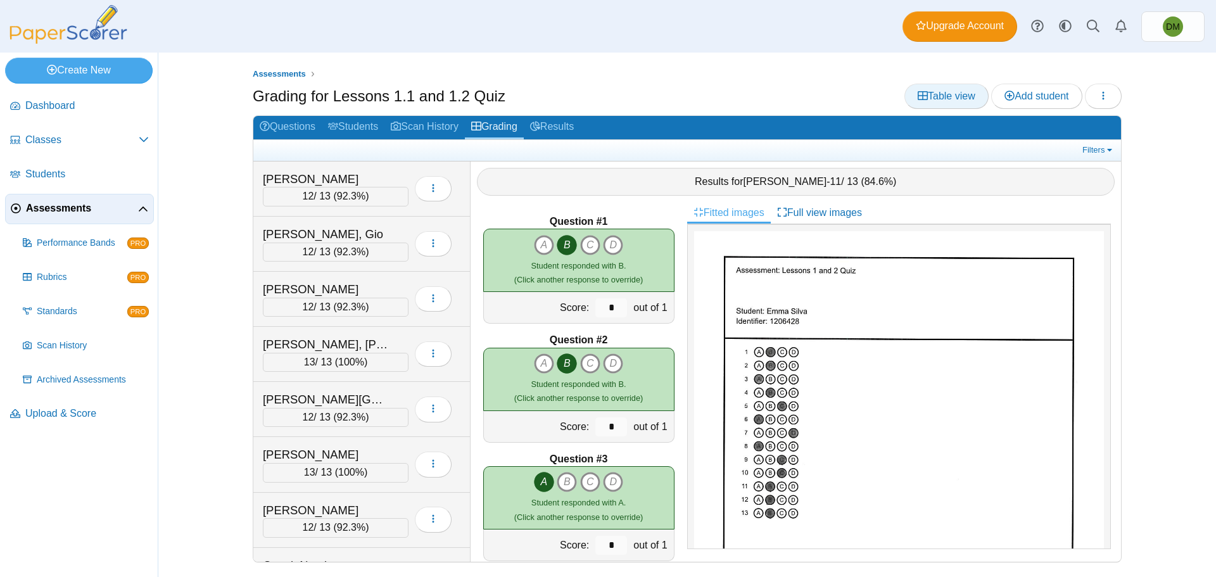
click at [942, 91] on span "Table view" at bounding box center [946, 96] width 58 height 11
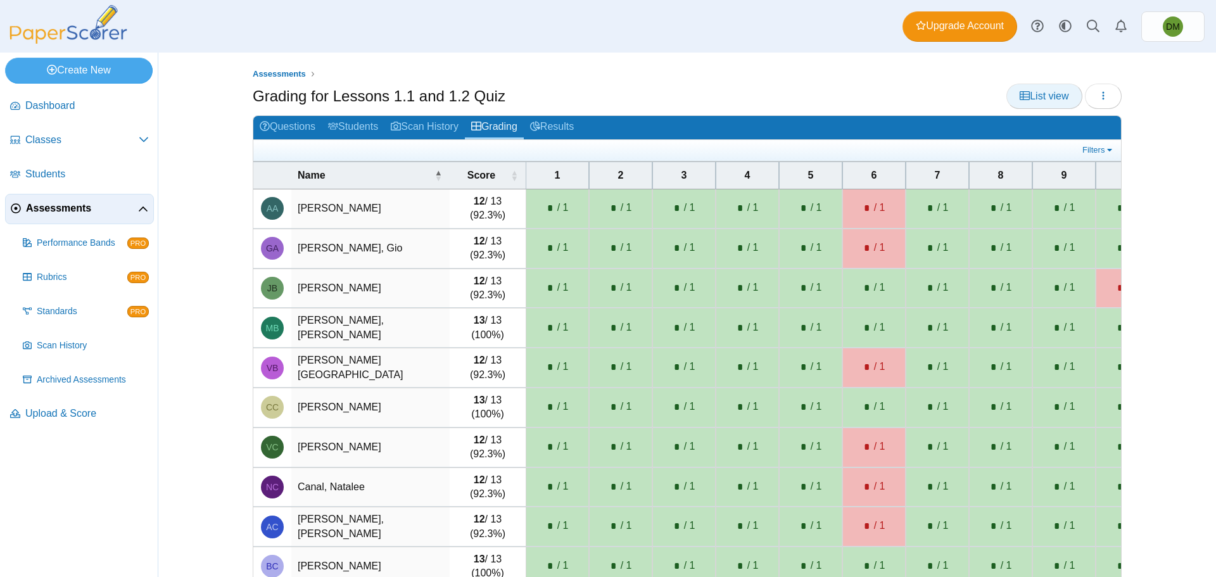
click at [1020, 99] on icon at bounding box center [1024, 96] width 10 height 10
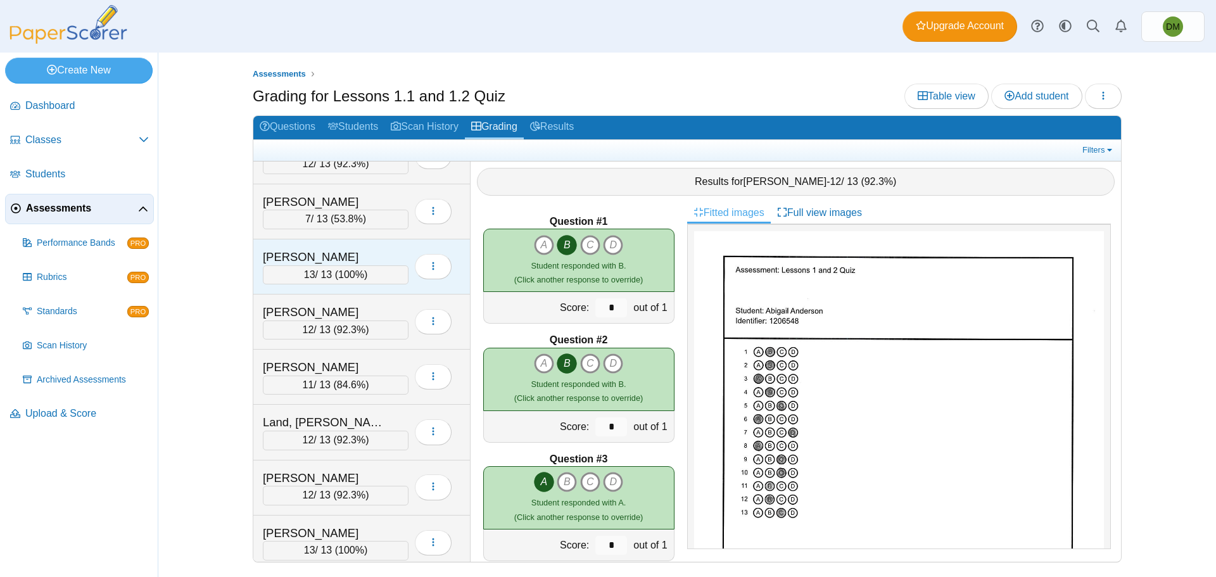
scroll to position [1393, 0]
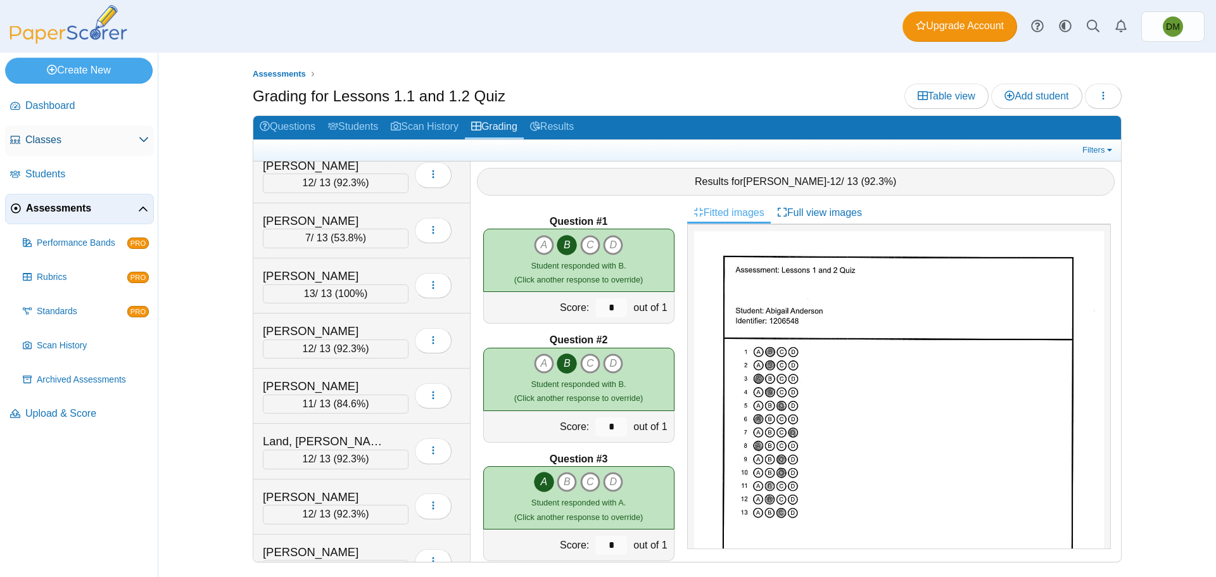
click at [103, 145] on span "Classes" at bounding box center [81, 140] width 113 height 14
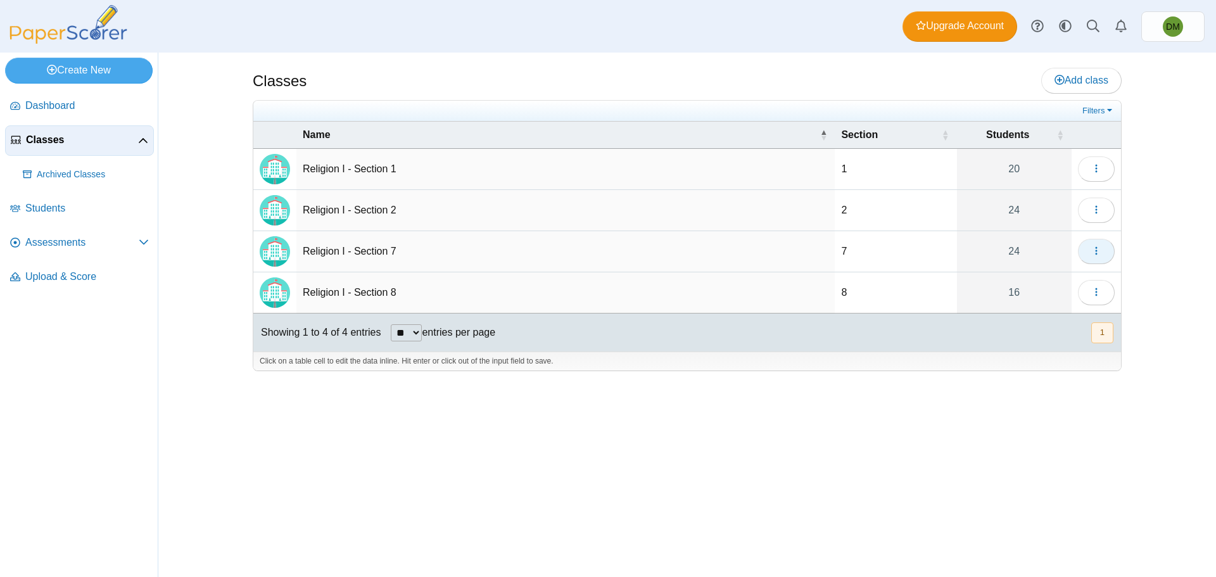
click at [1100, 256] on span "button" at bounding box center [1096, 251] width 10 height 11
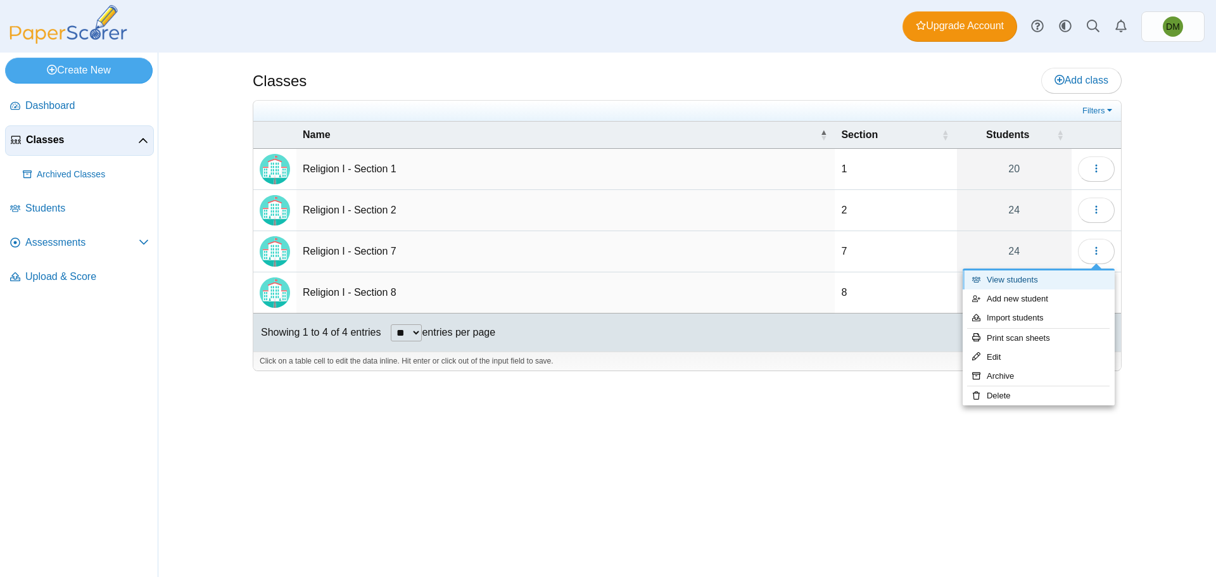
click at [1047, 282] on link "View students" at bounding box center [1038, 279] width 152 height 19
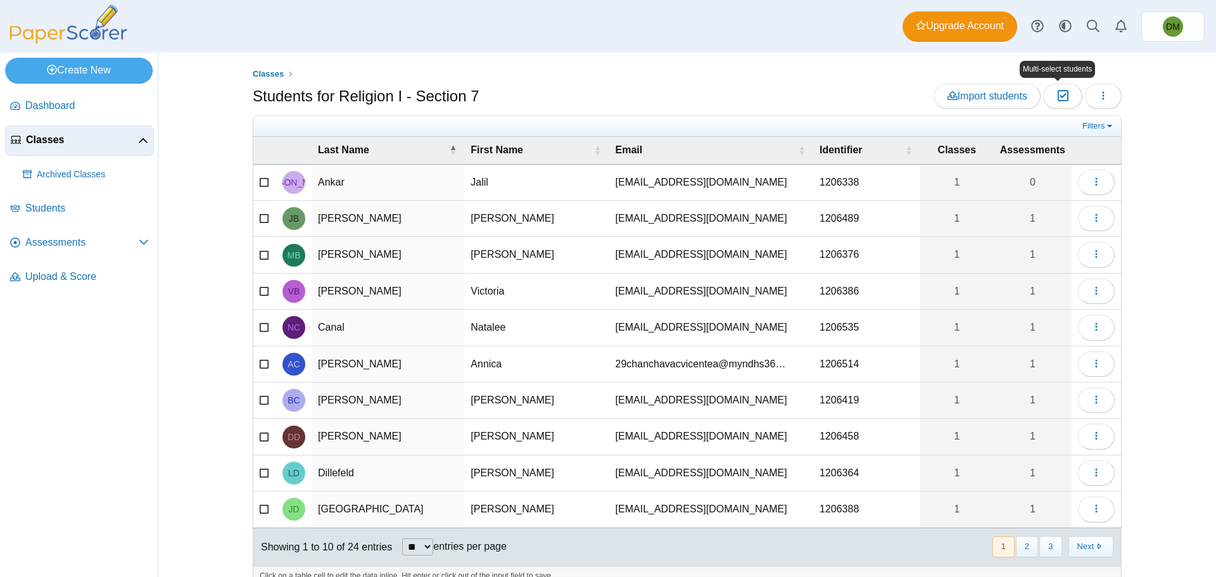
drag, startPoint x: 1116, startPoint y: 90, endPoint x: 1107, endPoint y: 90, distance: 8.9
click at [1116, 90] on div "Import students Moderation 0 Loading…" at bounding box center [1027, 96] width 187 height 25
click at [1106, 91] on button "button" at bounding box center [1103, 96] width 37 height 25
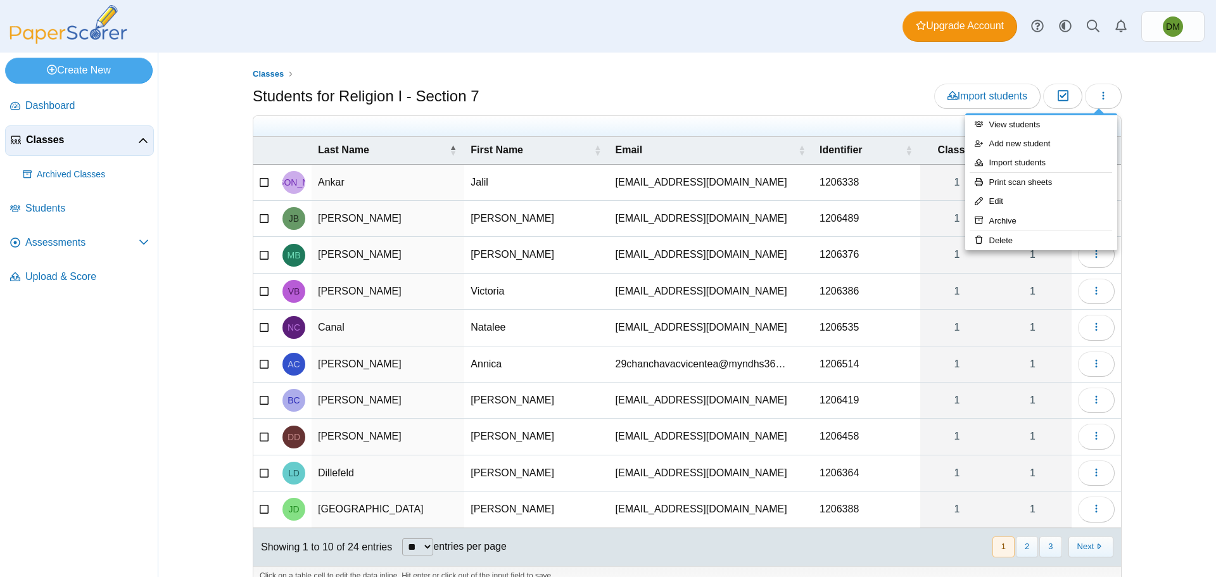
click at [1176, 95] on div "Classes Students for Religion I - Section 7 Import students Moderation 0 1" at bounding box center [686, 315] width 1057 height 524
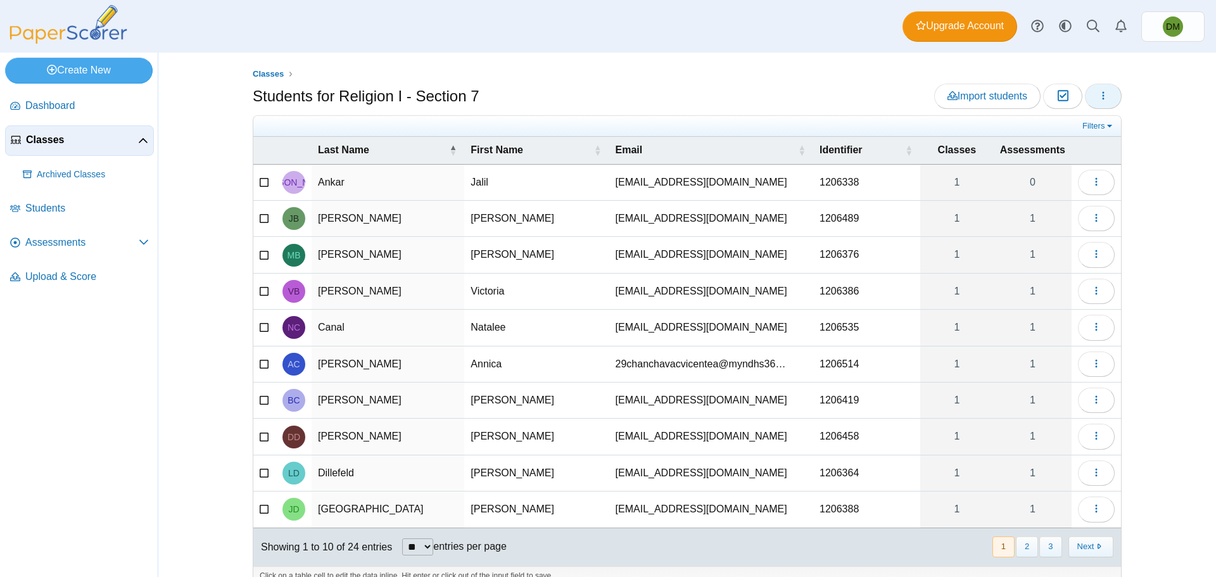
click at [1101, 97] on icon "button" at bounding box center [1103, 96] width 10 height 10
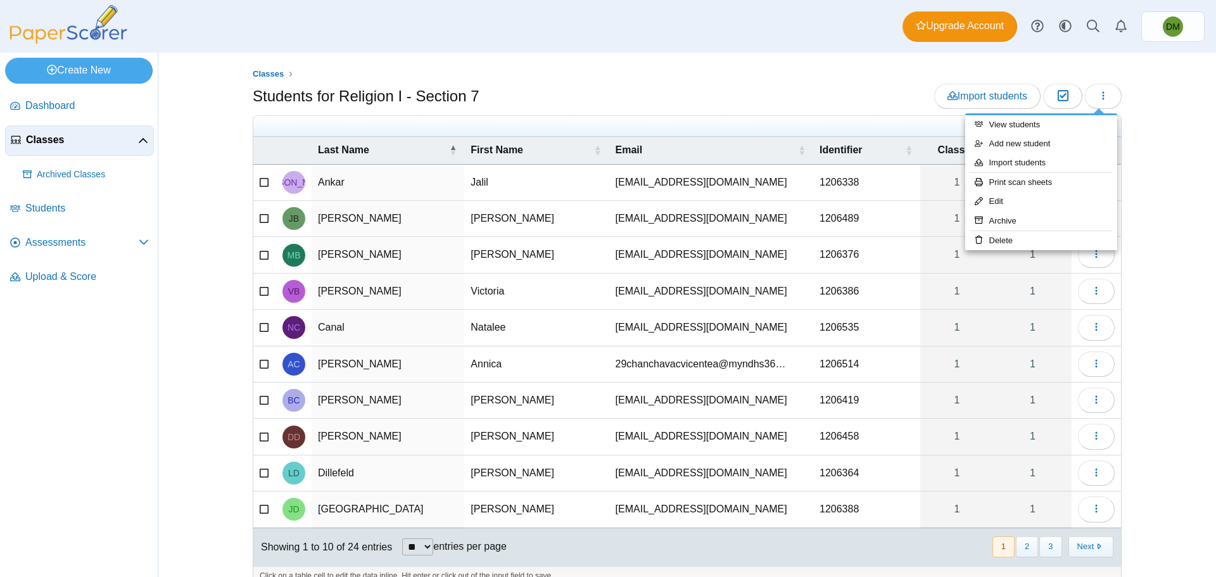
click at [1162, 106] on div "Classes Students for Religion I - Section 7 Import students Moderation 0 1" at bounding box center [686, 315] width 1057 height 524
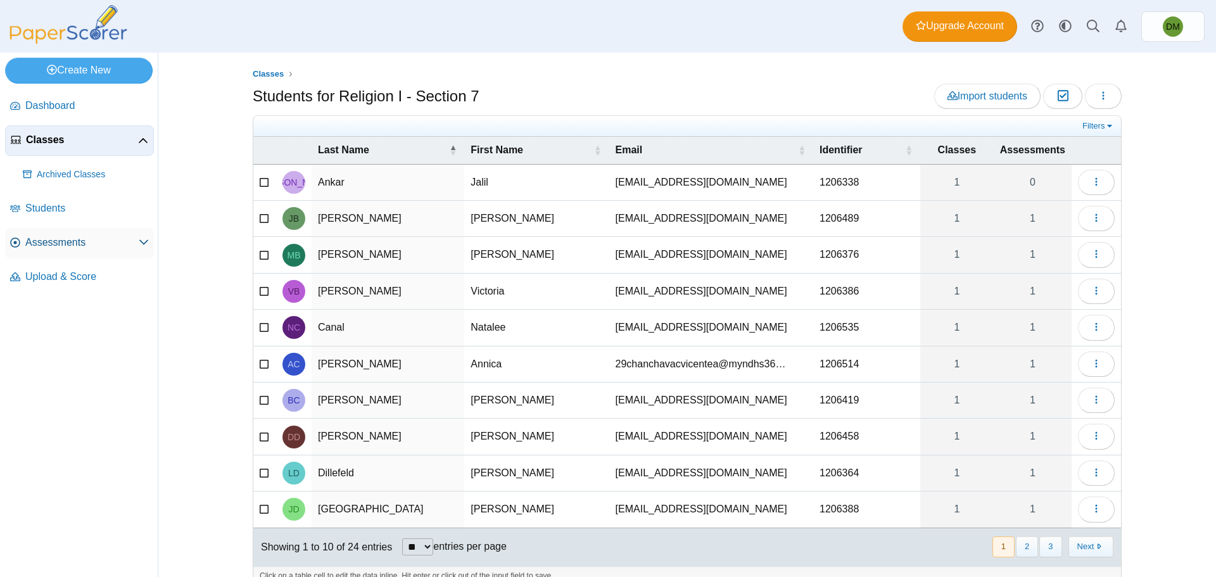
click at [92, 245] on span "Assessments" at bounding box center [81, 243] width 113 height 14
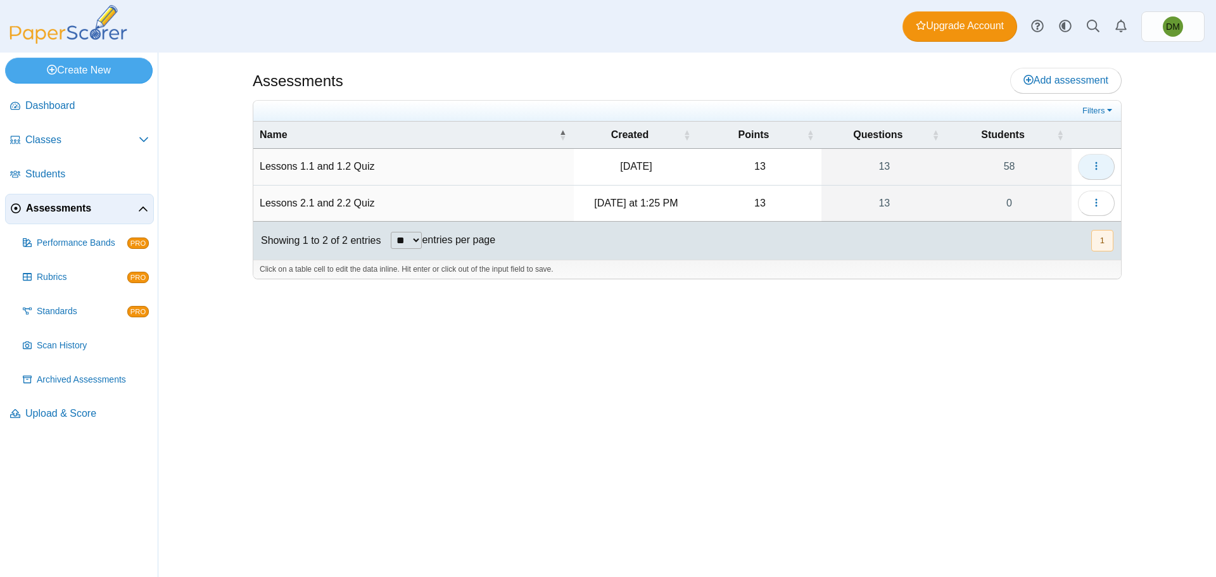
click at [1086, 170] on button "button" at bounding box center [1096, 166] width 37 height 25
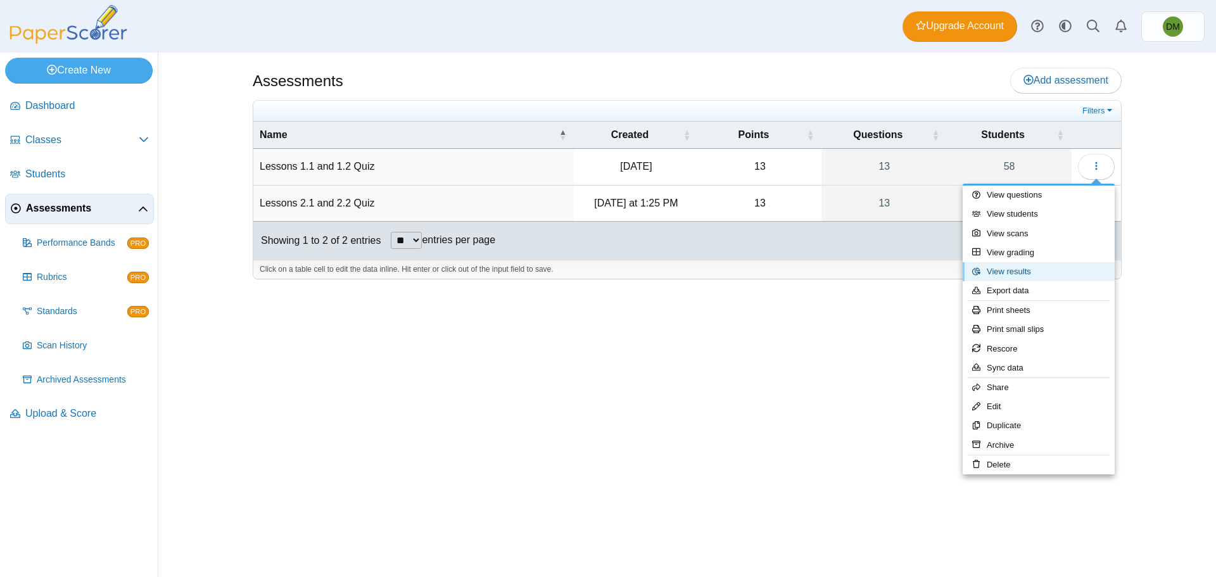
click at [1056, 275] on link "View results" at bounding box center [1038, 271] width 152 height 19
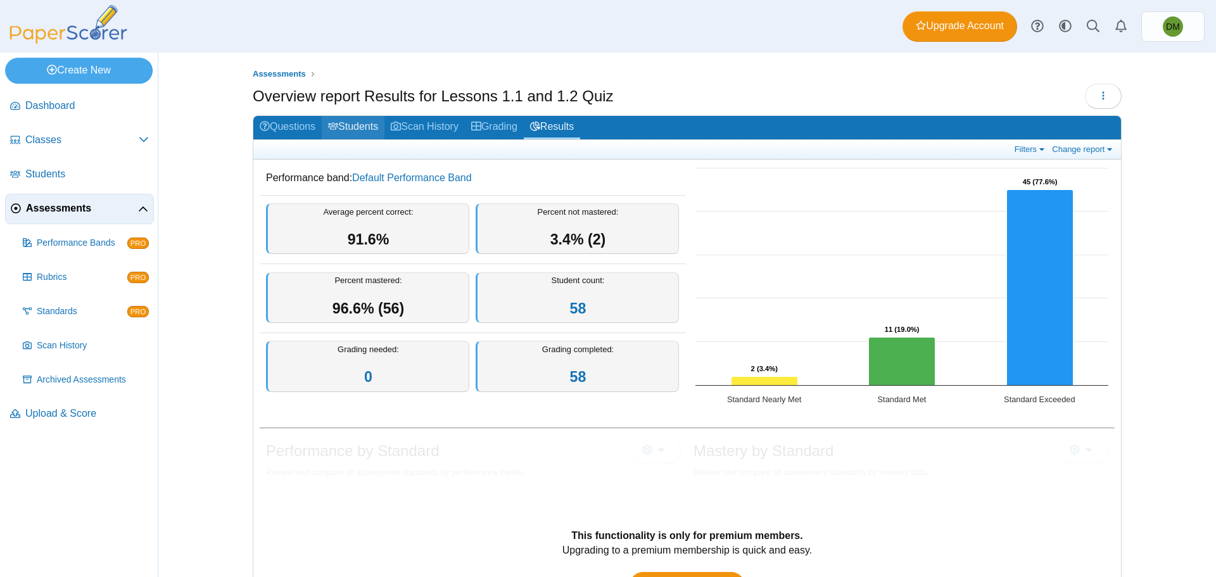
click at [355, 124] on link "Students" at bounding box center [353, 127] width 63 height 23
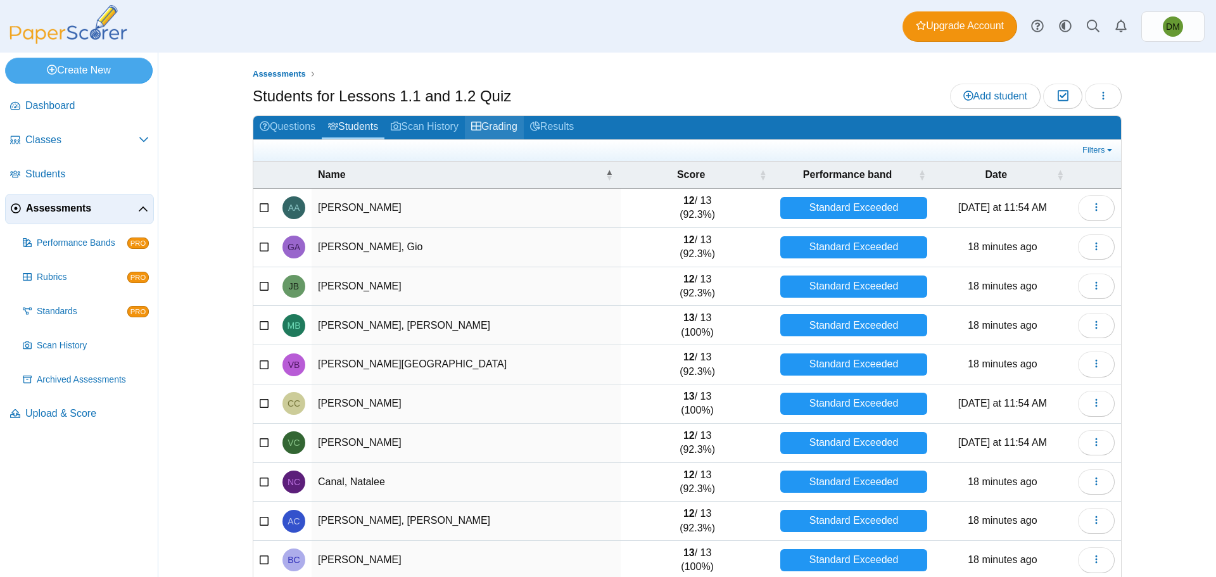
click at [499, 125] on link "Grading" at bounding box center [494, 127] width 59 height 23
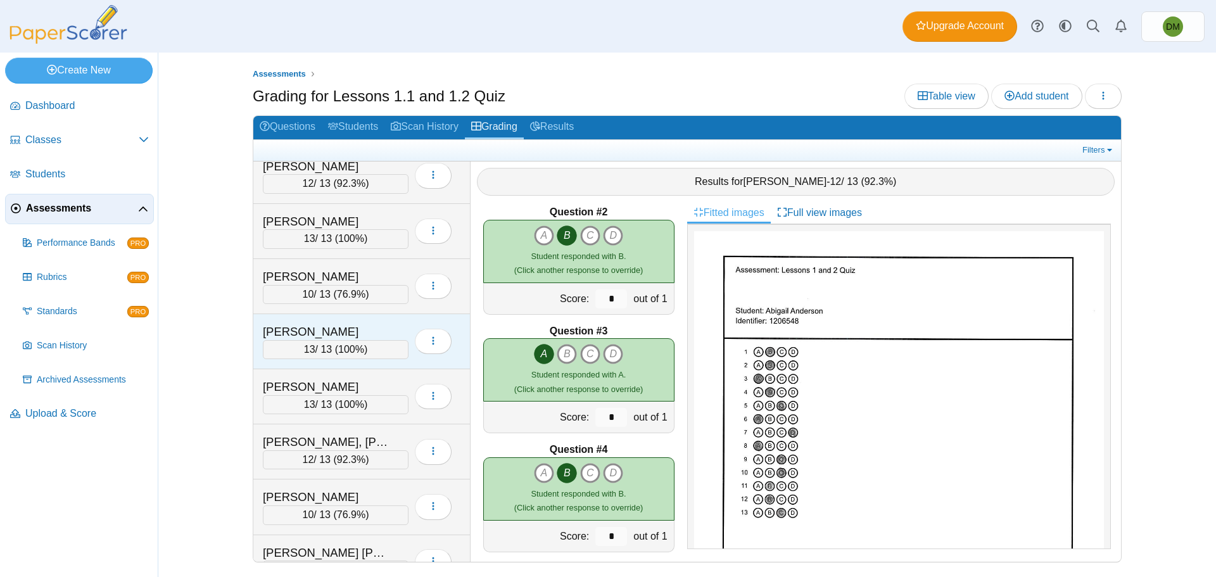
scroll to position [127, 0]
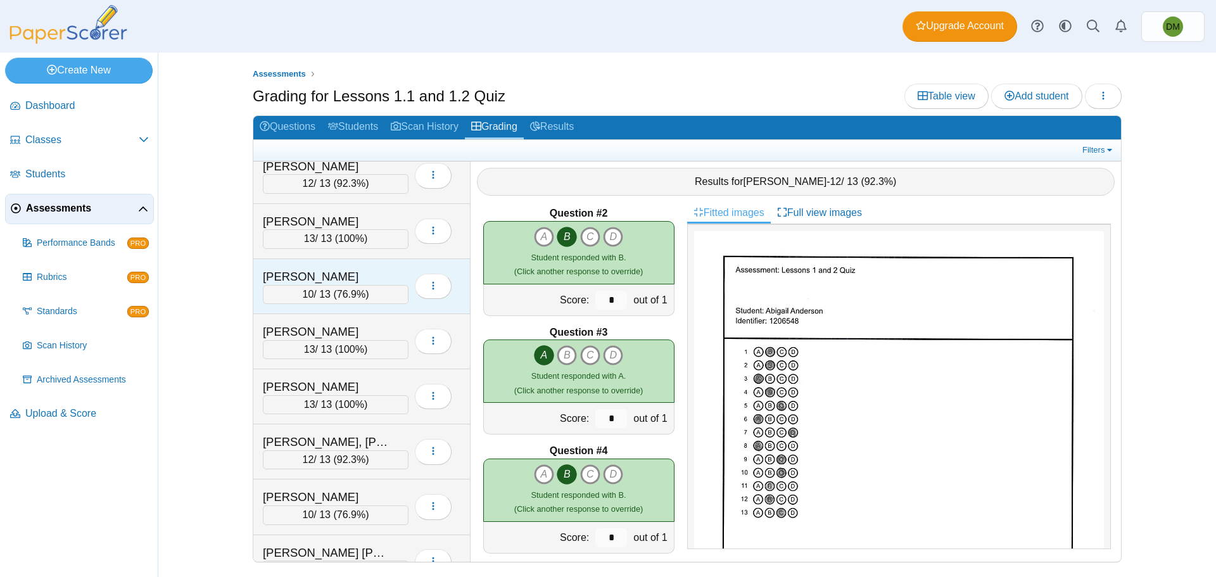
click at [368, 284] on div "[PERSON_NAME]" at bounding box center [326, 276] width 127 height 16
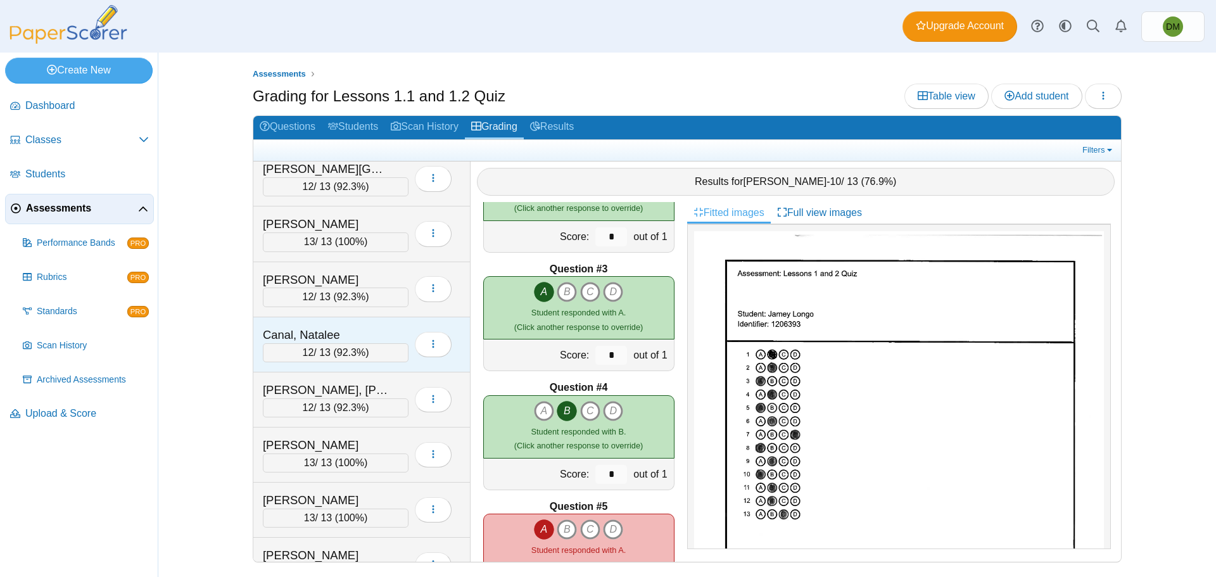
scroll to position [380, 0]
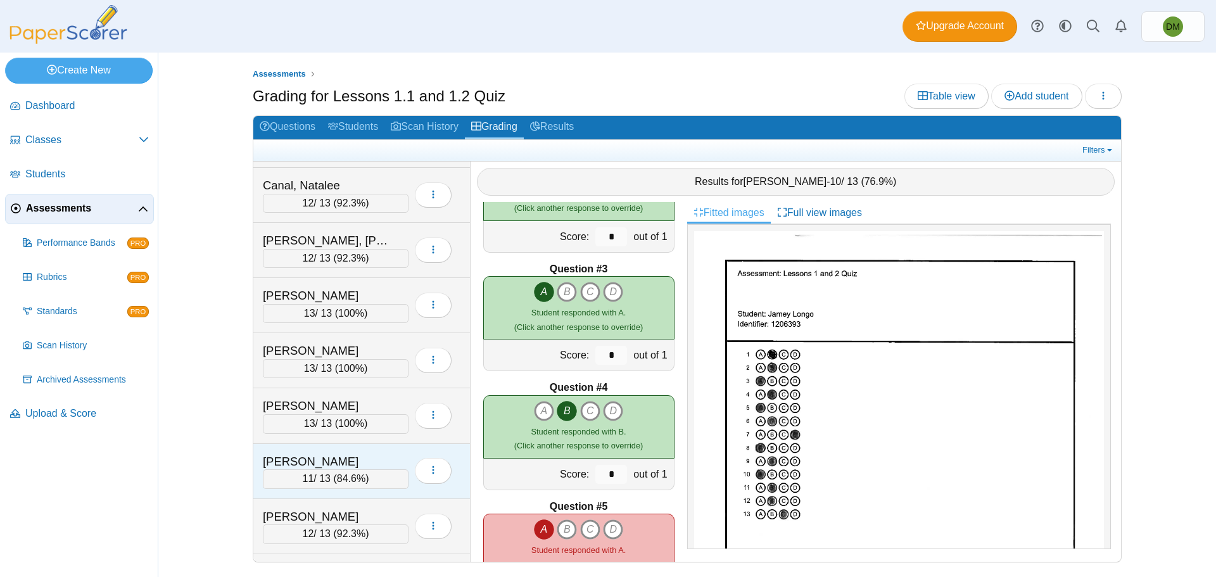
click at [360, 467] on div "[PERSON_NAME]" at bounding box center [326, 461] width 127 height 16
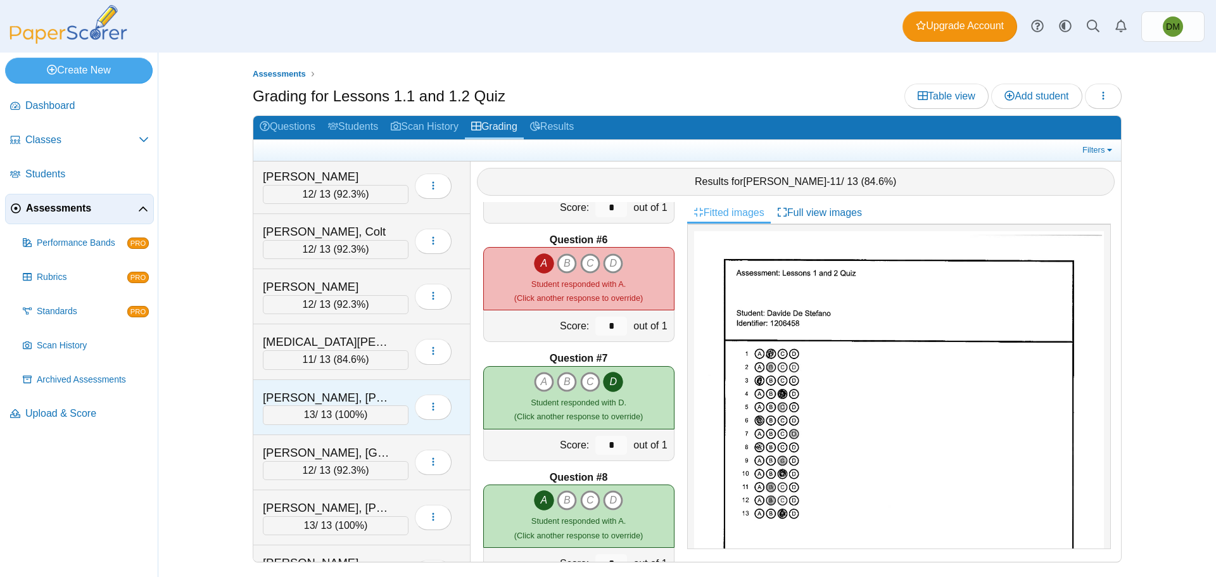
scroll to position [2722, 0]
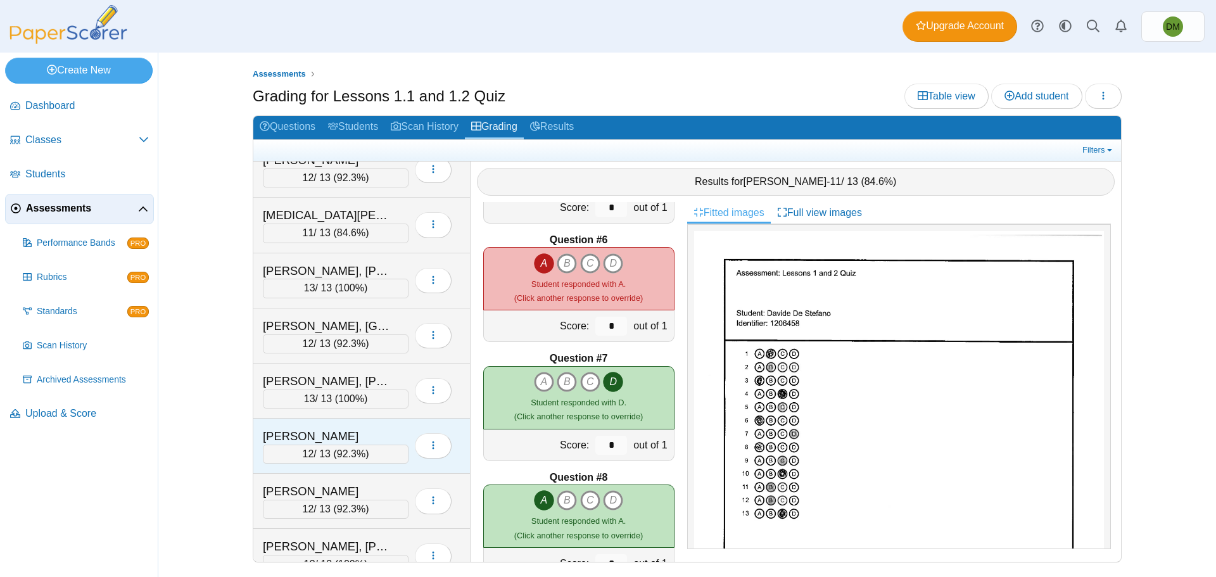
click at [358, 450] on span "92.3%" at bounding box center [351, 453] width 28 height 11
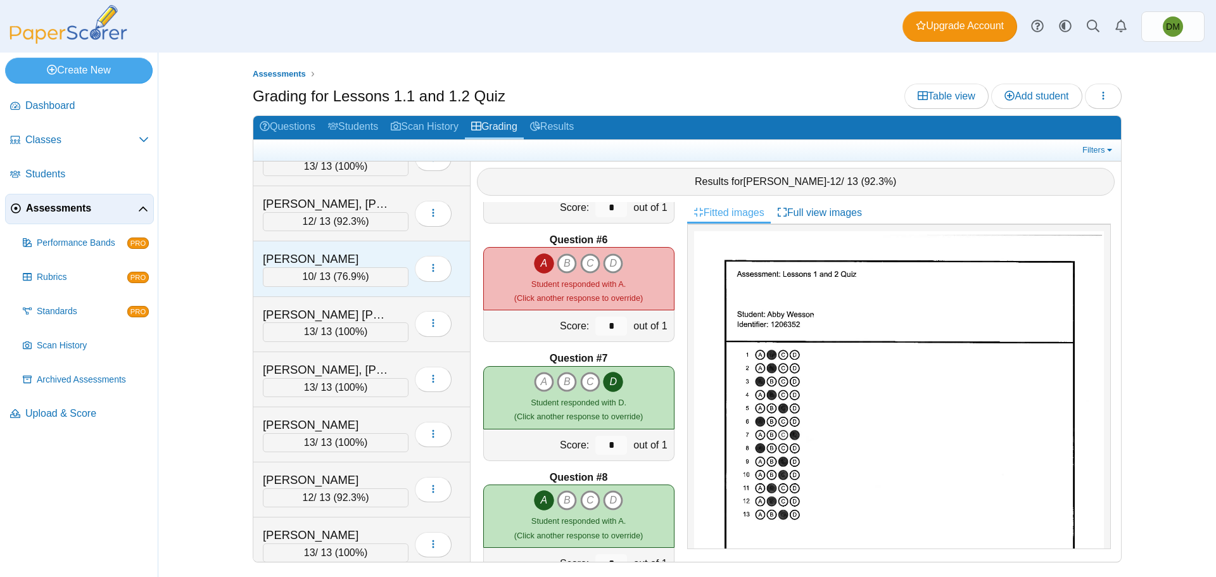
scroll to position [1977, 0]
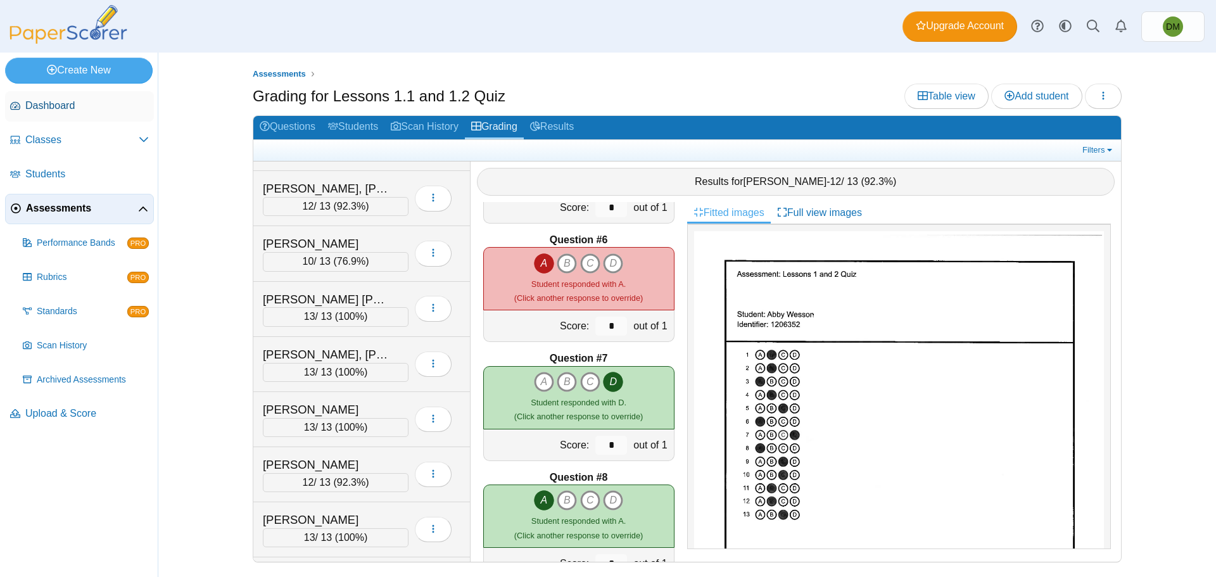
click at [69, 101] on span "Dashboard" at bounding box center [86, 106] width 123 height 14
